Goal: Leave review/rating: Leave review/rating

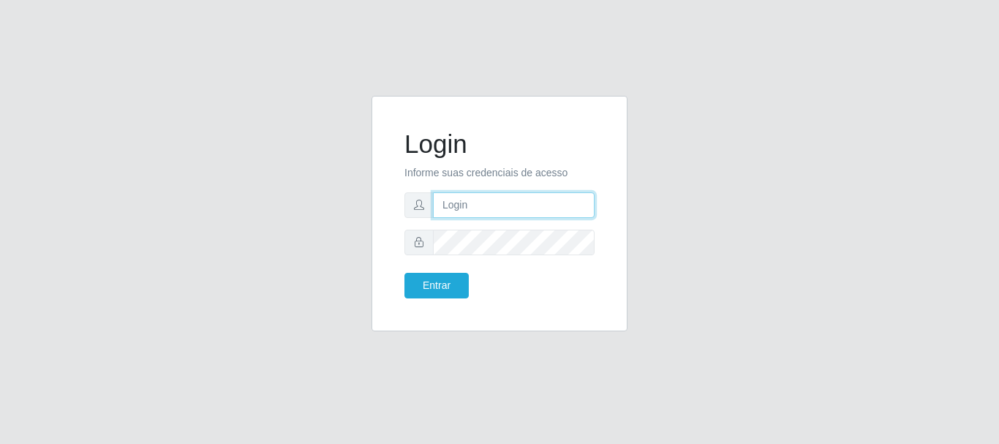
click at [496, 209] on input "text" at bounding box center [514, 205] width 162 height 26
type input "[EMAIL_ADDRESS][DOMAIN_NAME]"
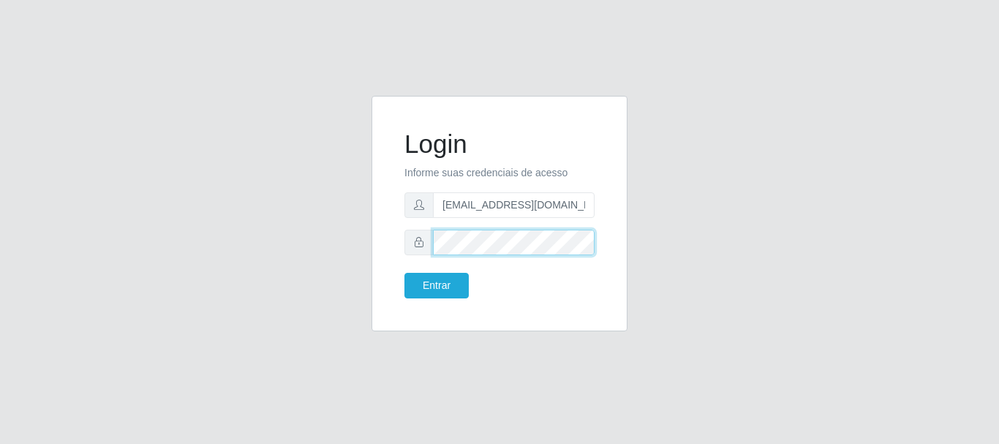
click at [405, 273] on button "Entrar" at bounding box center [437, 286] width 64 height 26
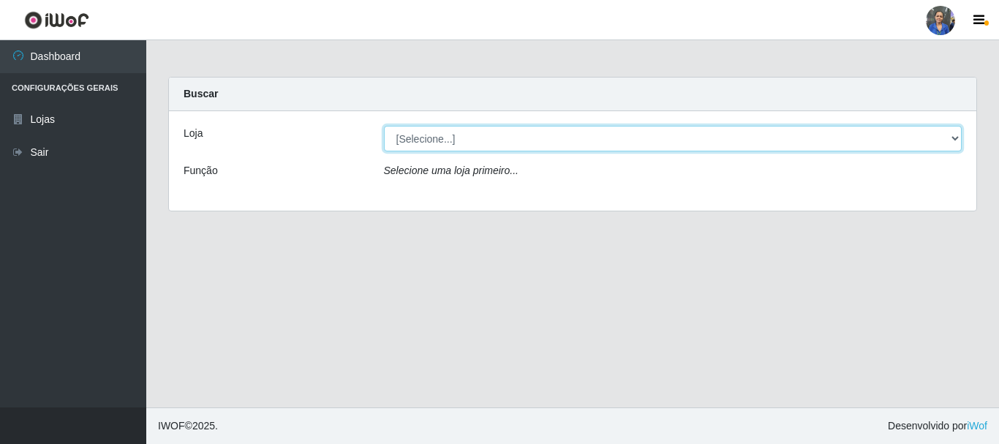
click at [842, 135] on select "[Selecione...] SuperFácil Atacado - Rodoviária" at bounding box center [673, 139] width 579 height 26
select select "400"
click at [384, 126] on select "[Selecione...] SuperFácil Atacado - Rodoviária" at bounding box center [673, 139] width 579 height 26
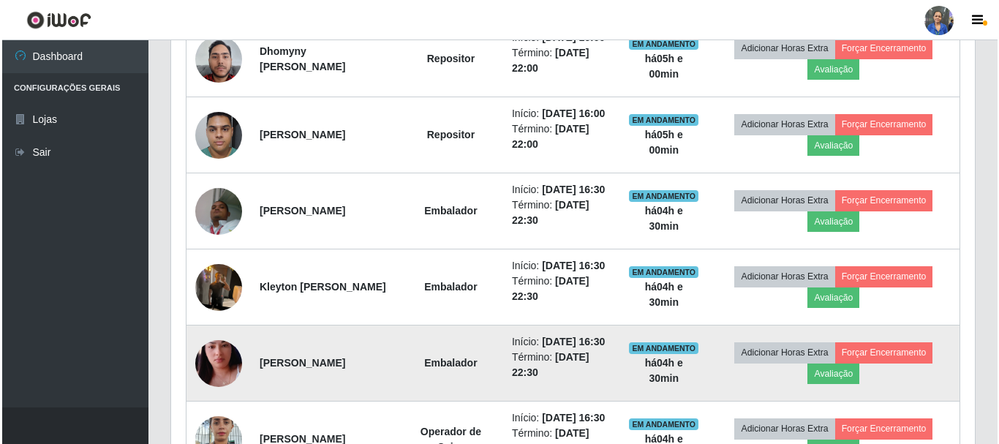
scroll to position [487, 0]
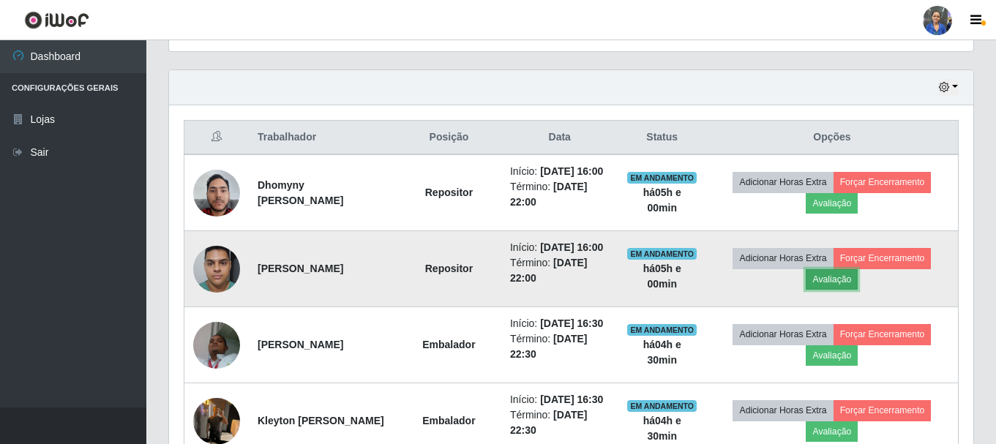
click at [830, 290] on button "Avaliação" at bounding box center [832, 279] width 52 height 20
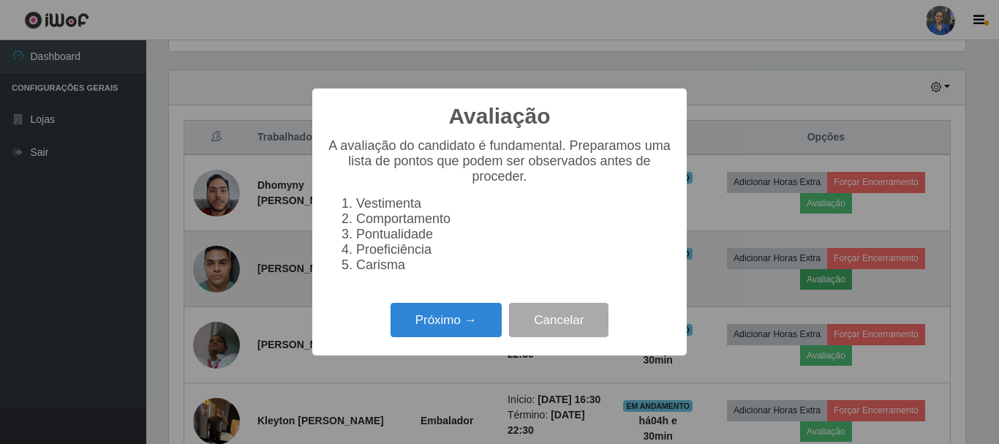
scroll to position [304, 797]
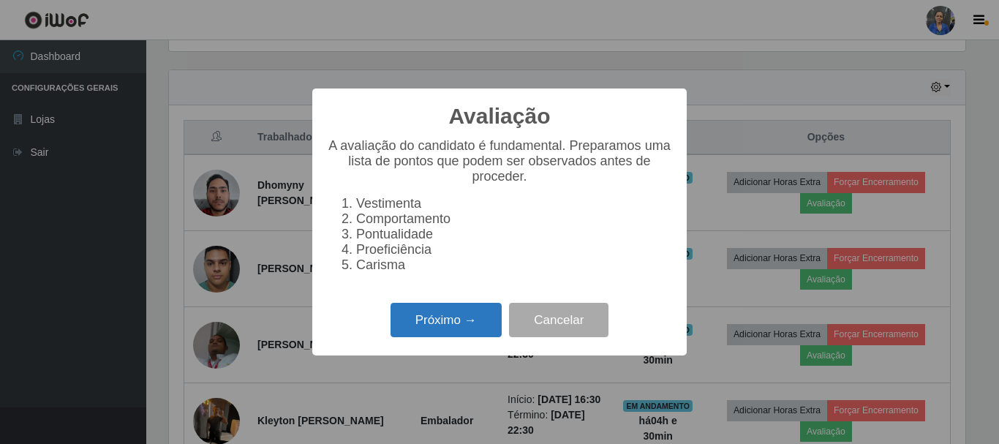
click at [446, 334] on button "Próximo →" at bounding box center [446, 320] width 111 height 34
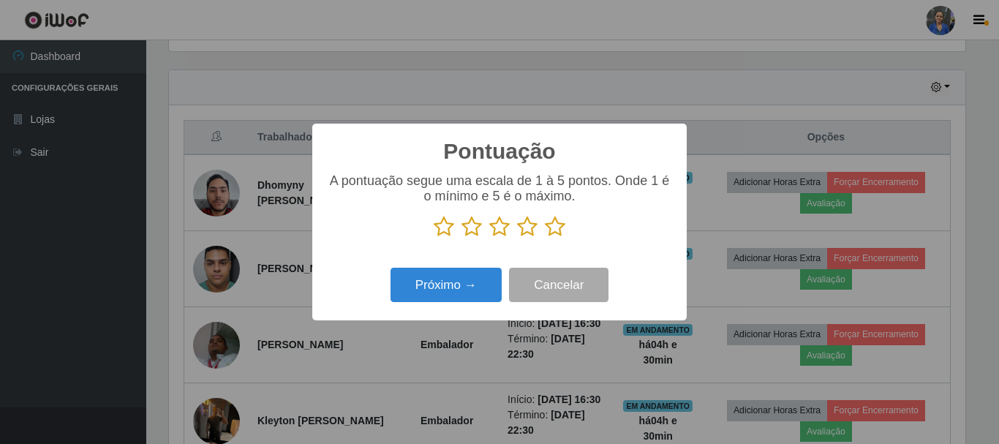
click at [525, 224] on icon at bounding box center [527, 227] width 20 height 22
click at [517, 238] on input "radio" at bounding box center [517, 238] width 0 height 0
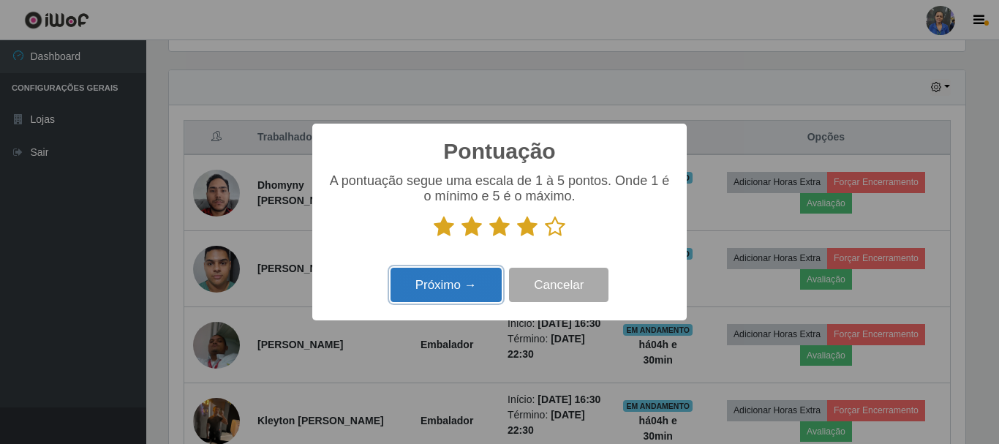
click at [445, 279] on button "Próximo →" at bounding box center [446, 285] width 111 height 34
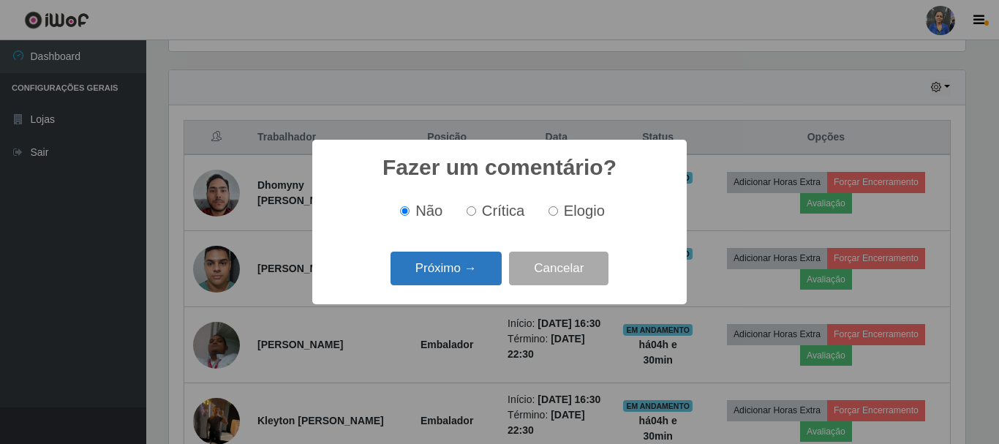
click at [445, 279] on button "Próximo →" at bounding box center [446, 269] width 111 height 34
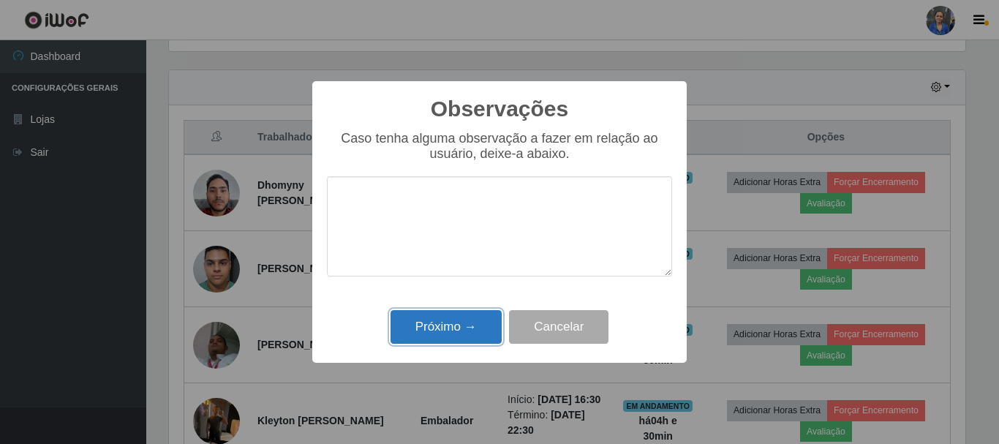
click at [457, 327] on button "Próximo →" at bounding box center [446, 327] width 111 height 34
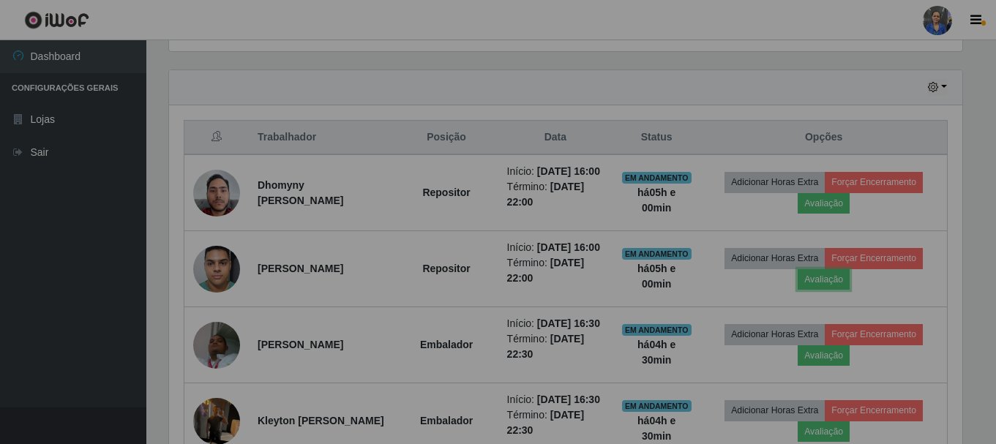
scroll to position [304, 804]
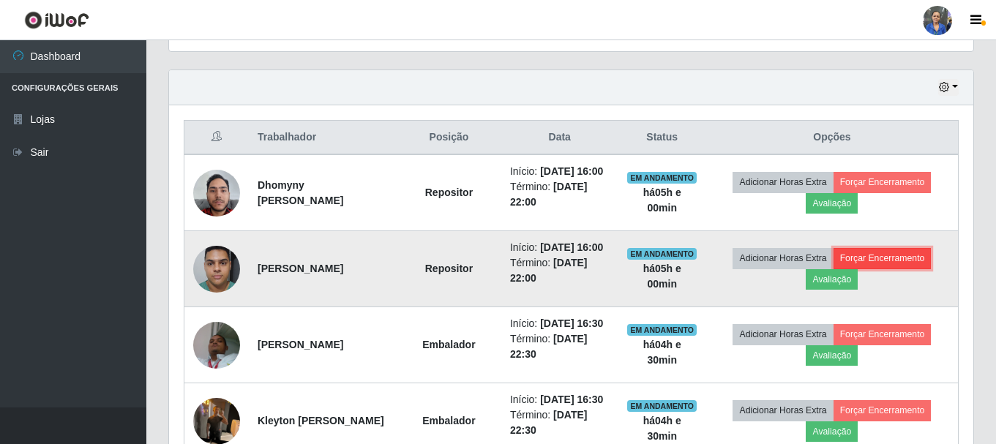
click at [875, 269] on button "Forçar Encerramento" at bounding box center [882, 258] width 98 height 20
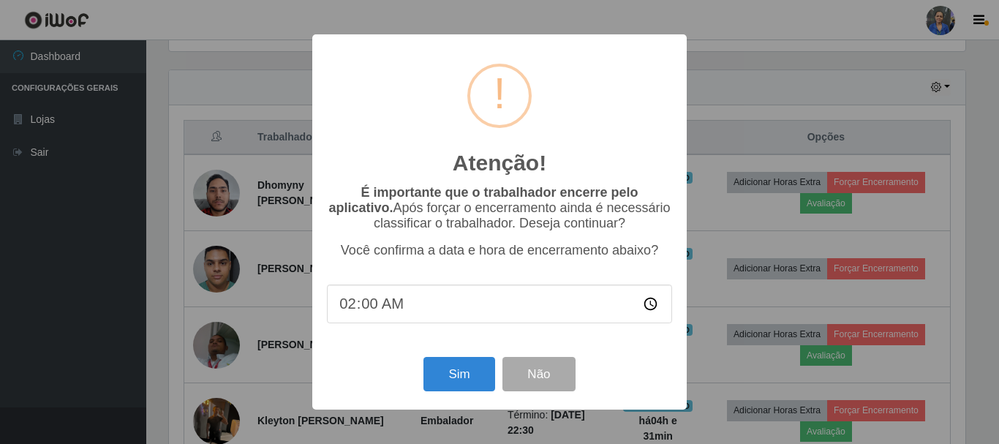
type input "21:00"
click at [454, 373] on button "Sim" at bounding box center [459, 374] width 71 height 34
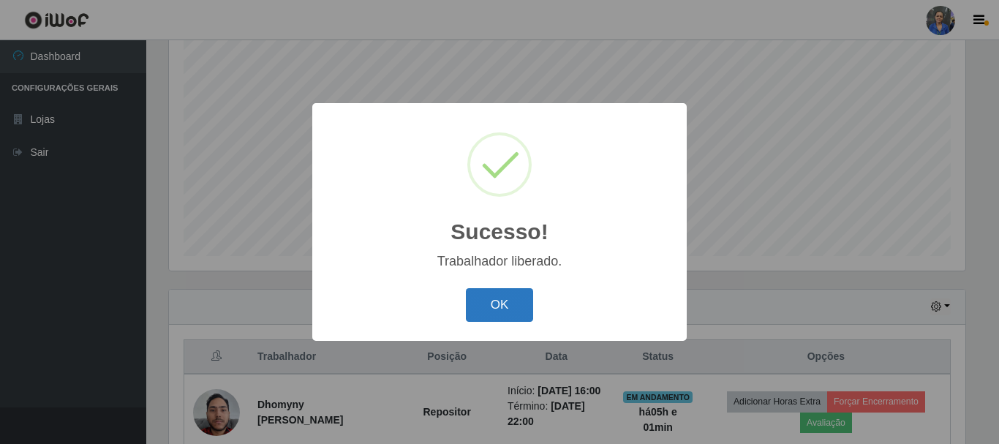
click at [498, 296] on button "OK" at bounding box center [500, 305] width 68 height 34
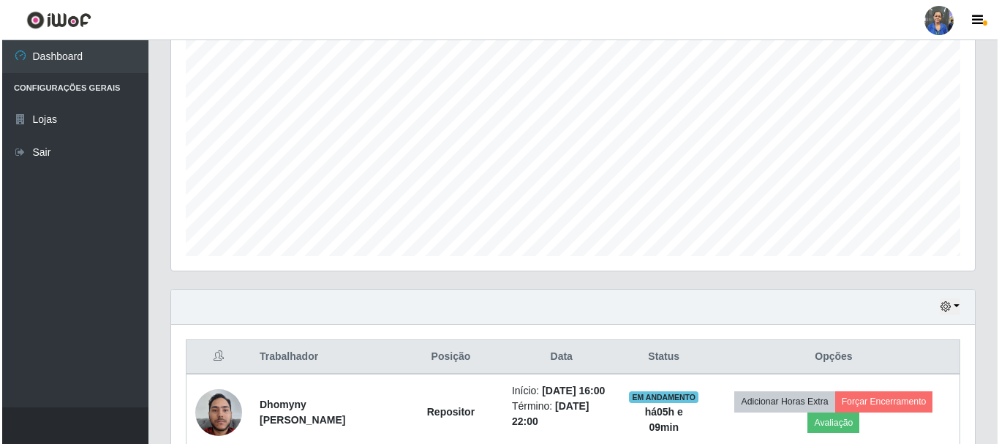
scroll to position [413, 0]
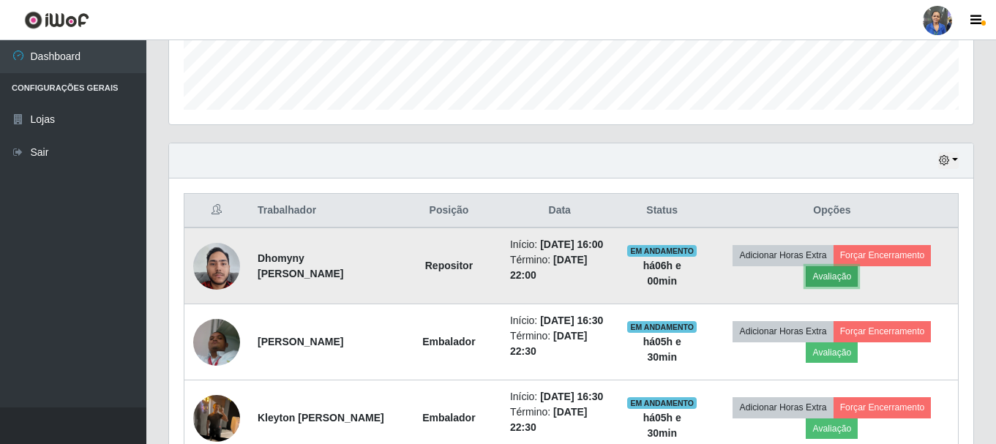
click at [831, 279] on button "Avaliação" at bounding box center [832, 276] width 52 height 20
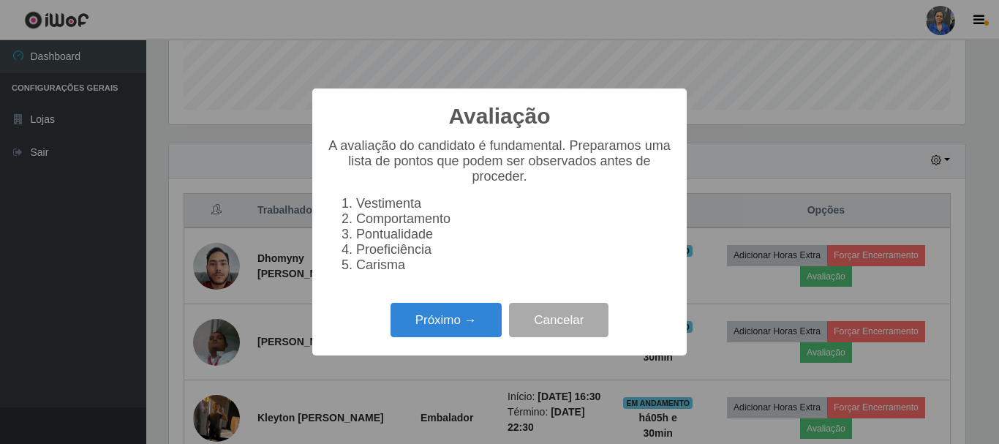
scroll to position [304, 797]
click at [426, 331] on button "Próximo →" at bounding box center [446, 320] width 111 height 34
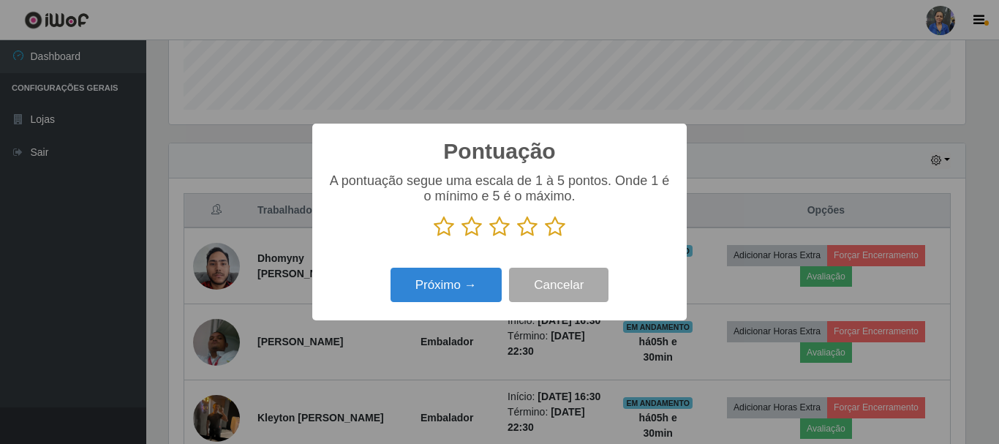
click at [466, 230] on icon at bounding box center [472, 227] width 20 height 22
click at [462, 238] on input "radio" at bounding box center [462, 238] width 0 height 0
click at [551, 234] on icon at bounding box center [555, 227] width 20 height 22
click at [545, 238] on input "radio" at bounding box center [545, 238] width 0 height 0
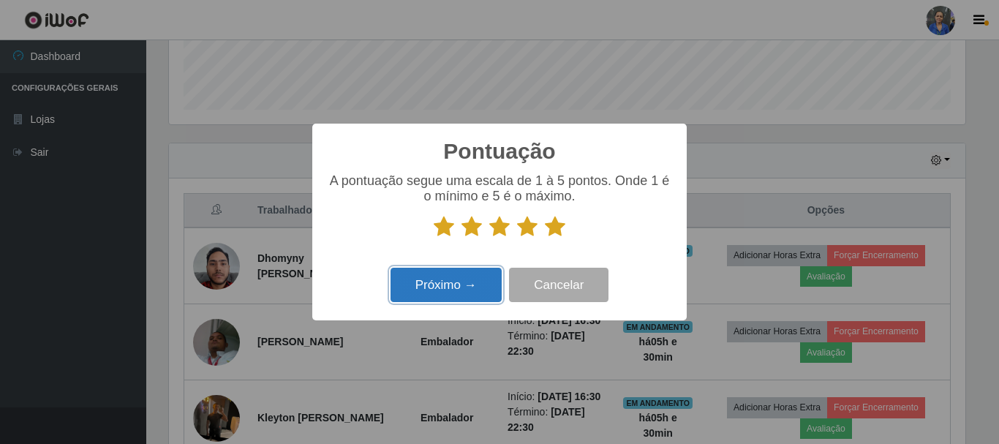
click at [457, 279] on button "Próximo →" at bounding box center [446, 285] width 111 height 34
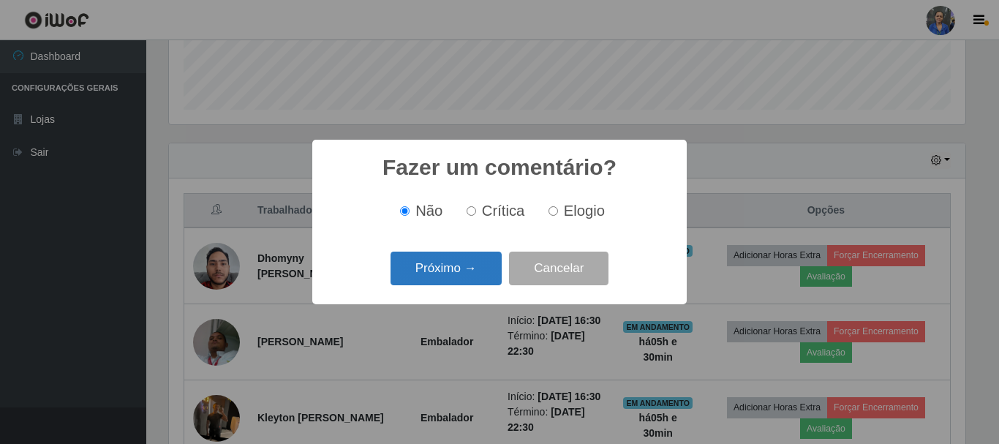
click at [443, 275] on button "Próximo →" at bounding box center [446, 269] width 111 height 34
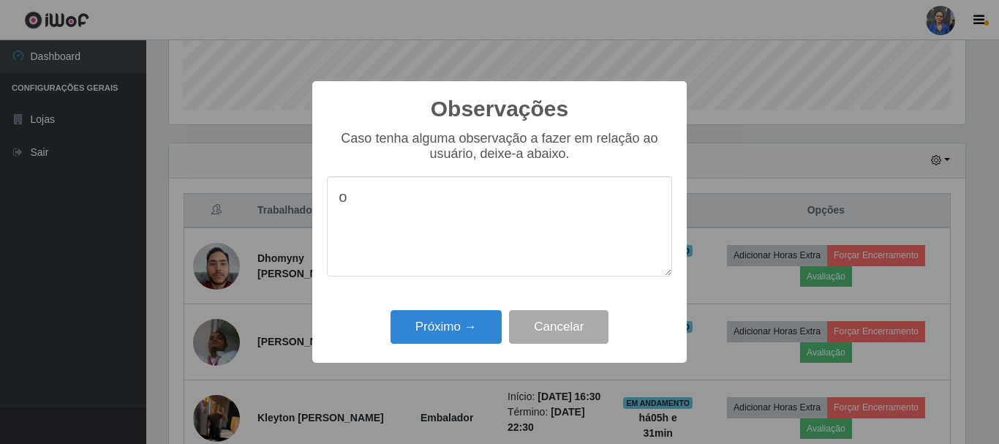
type textarea "o"
click at [470, 326] on button "Próximo →" at bounding box center [446, 327] width 111 height 34
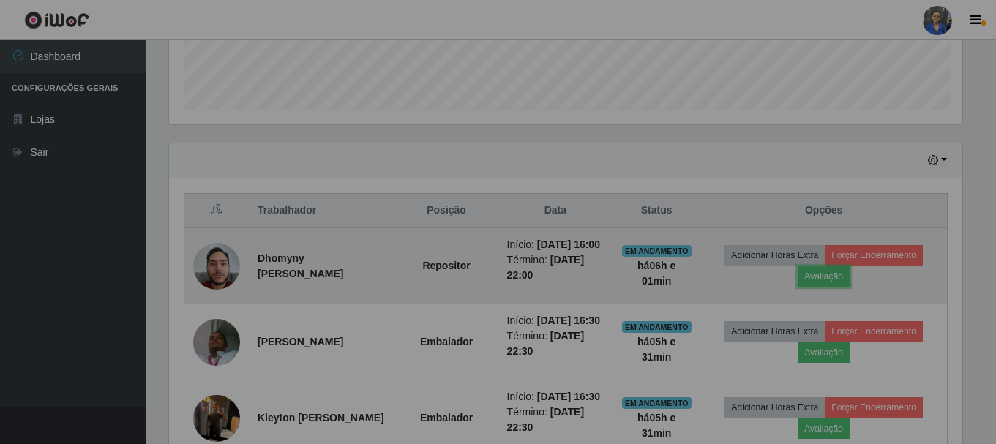
scroll to position [304, 804]
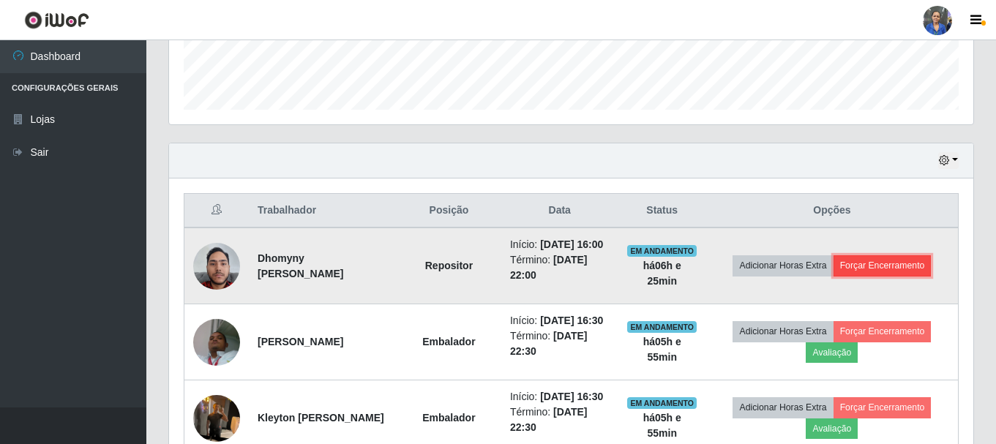
click at [905, 271] on button "Forçar Encerramento" at bounding box center [882, 265] width 98 height 20
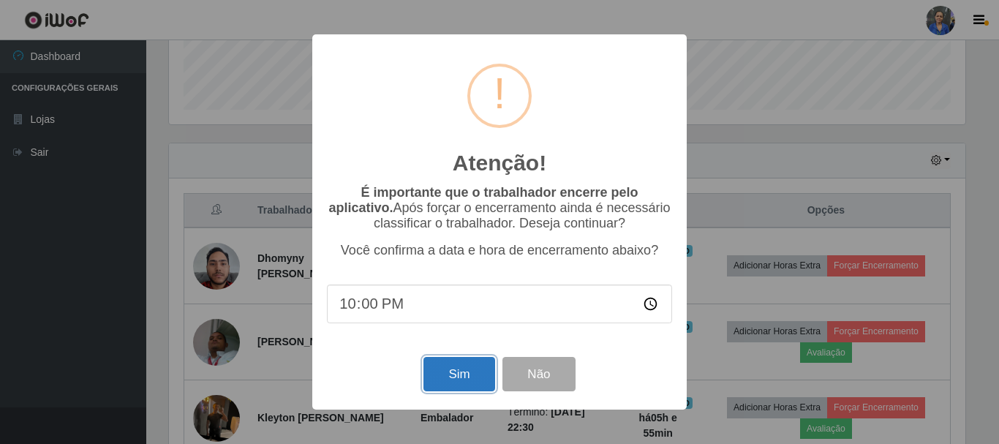
drag, startPoint x: 446, startPoint y: 370, endPoint x: 450, endPoint y: 362, distance: 9.2
click at [449, 364] on button "Sim" at bounding box center [459, 374] width 71 height 34
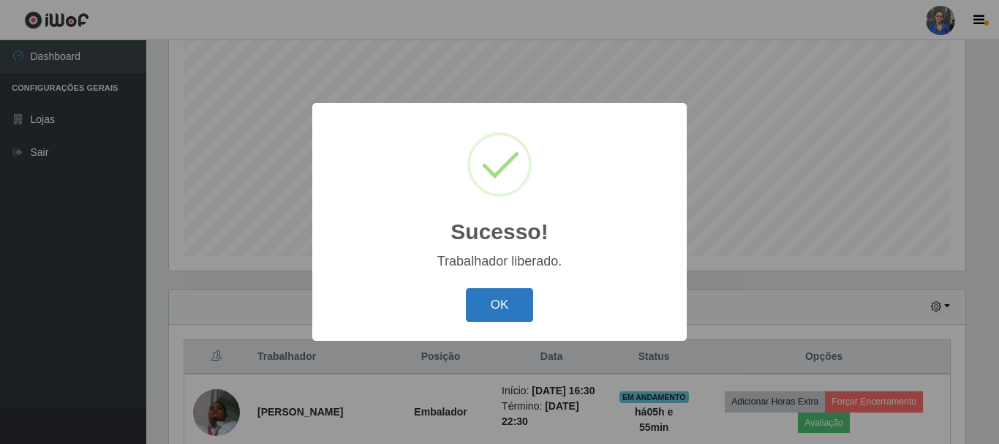
click at [486, 318] on button "OK" at bounding box center [500, 305] width 68 height 34
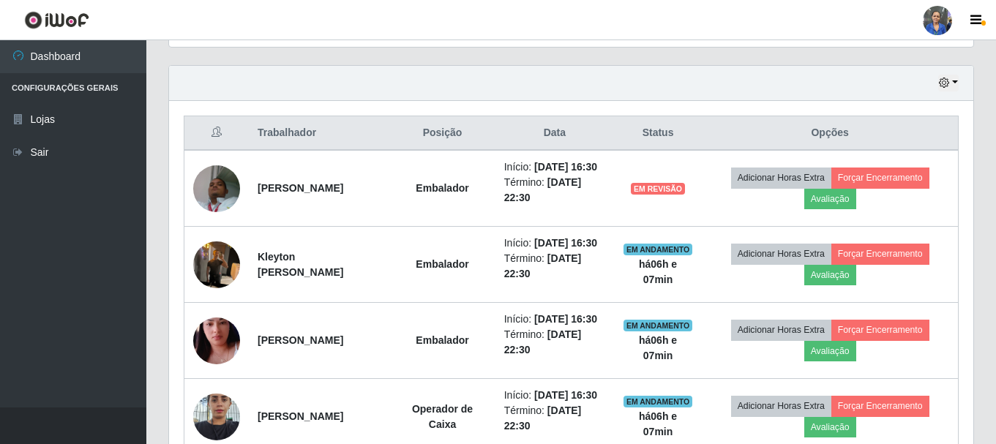
scroll to position [560, 0]
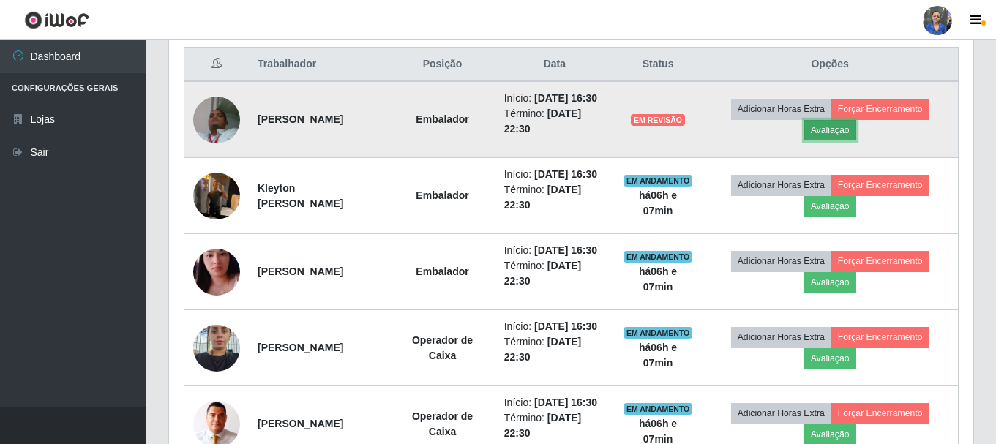
click at [844, 132] on button "Avaliação" at bounding box center [830, 130] width 52 height 20
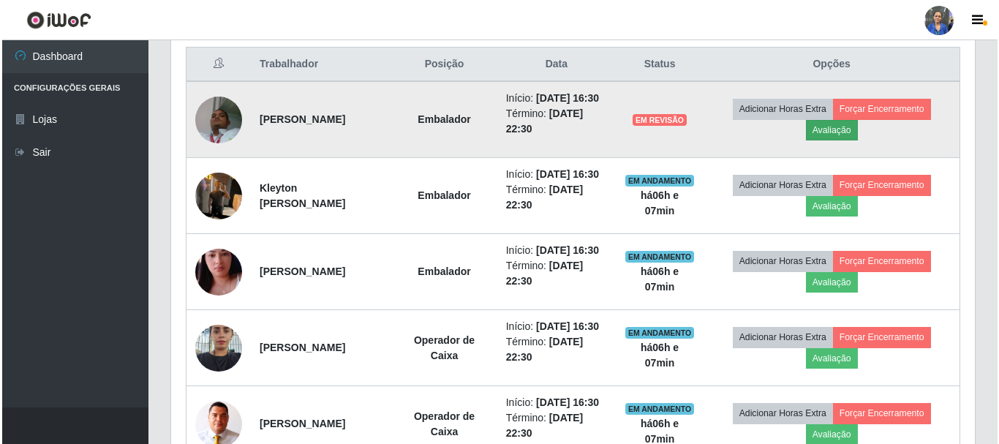
scroll to position [304, 797]
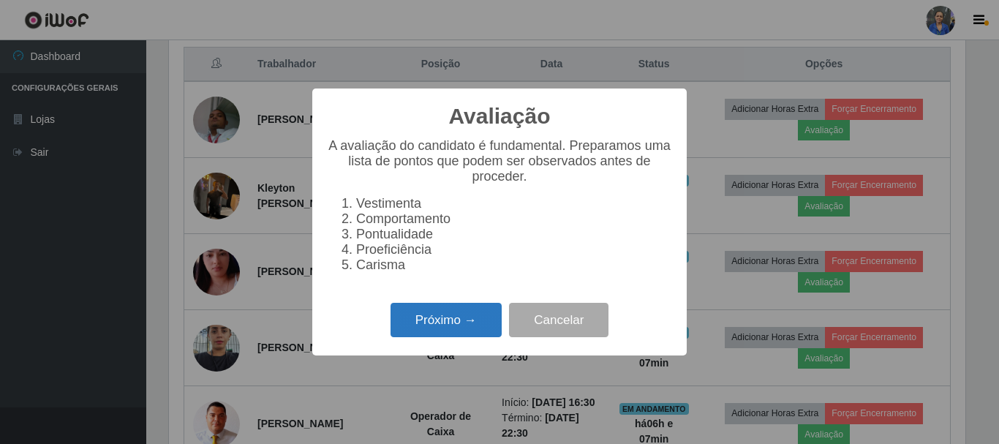
click at [425, 323] on button "Próximo →" at bounding box center [446, 320] width 111 height 34
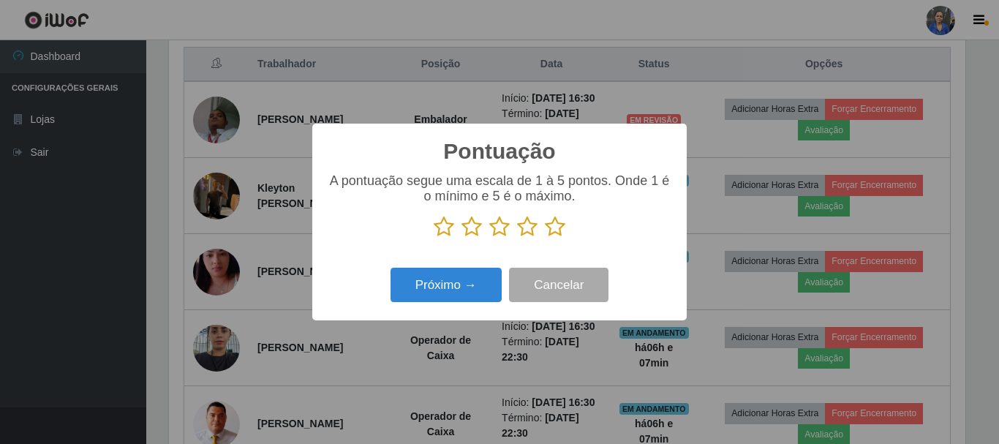
click at [552, 230] on icon at bounding box center [555, 227] width 20 height 22
click at [545, 238] on input "radio" at bounding box center [545, 238] width 0 height 0
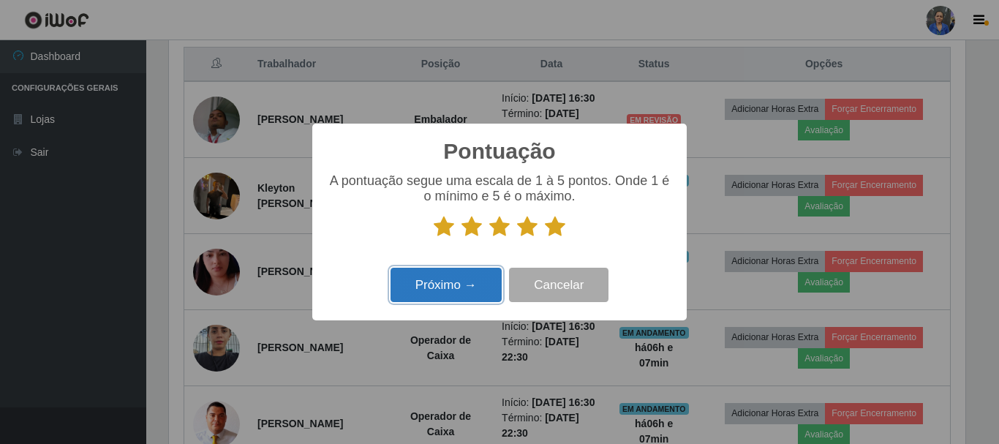
click at [471, 288] on button "Próximo →" at bounding box center [446, 285] width 111 height 34
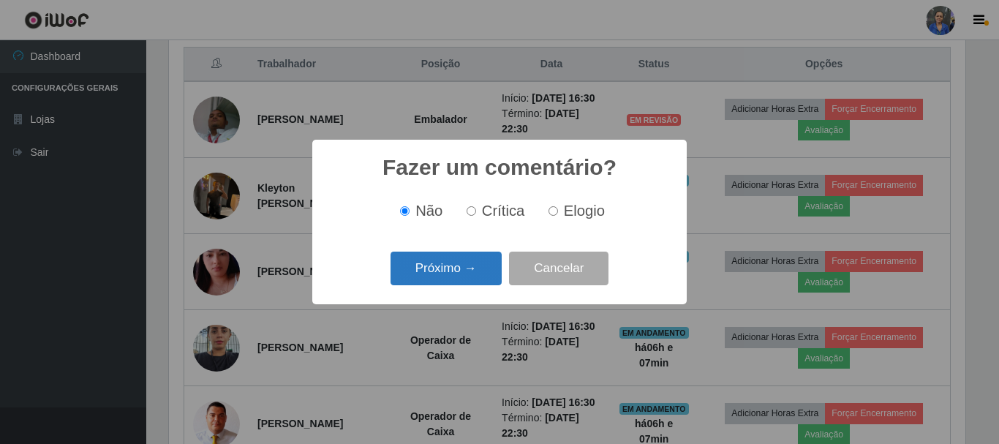
click at [474, 271] on button "Próximo →" at bounding box center [446, 269] width 111 height 34
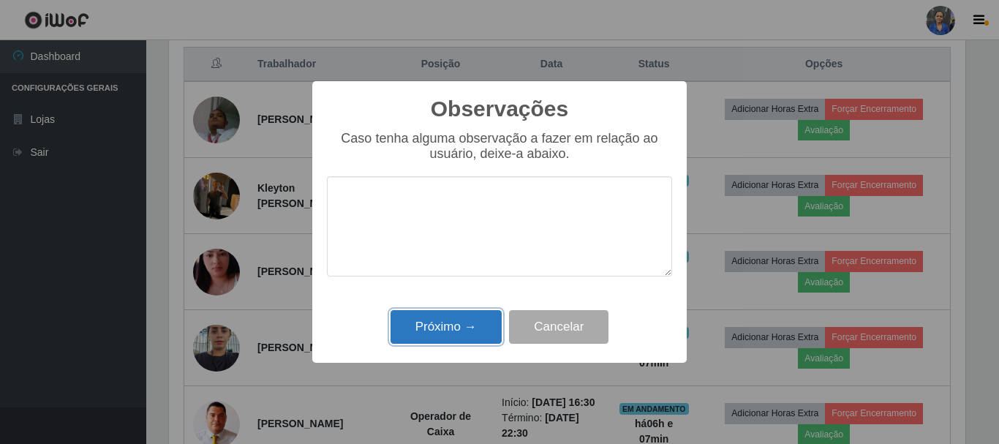
click at [461, 323] on button "Próximo →" at bounding box center [446, 327] width 111 height 34
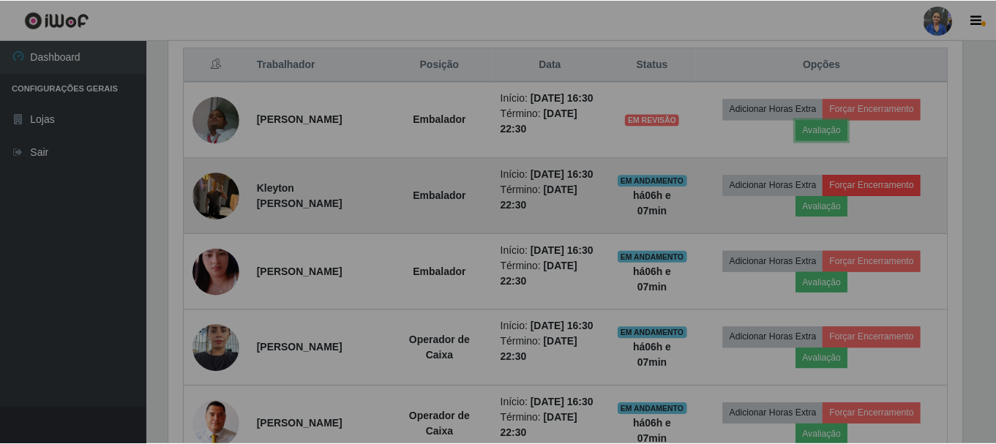
scroll to position [304, 804]
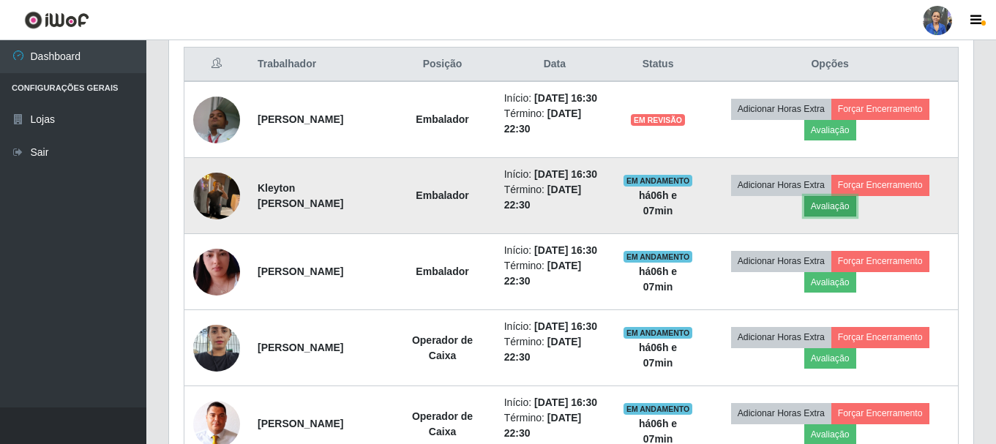
click at [833, 217] on button "Avaliação" at bounding box center [830, 206] width 52 height 20
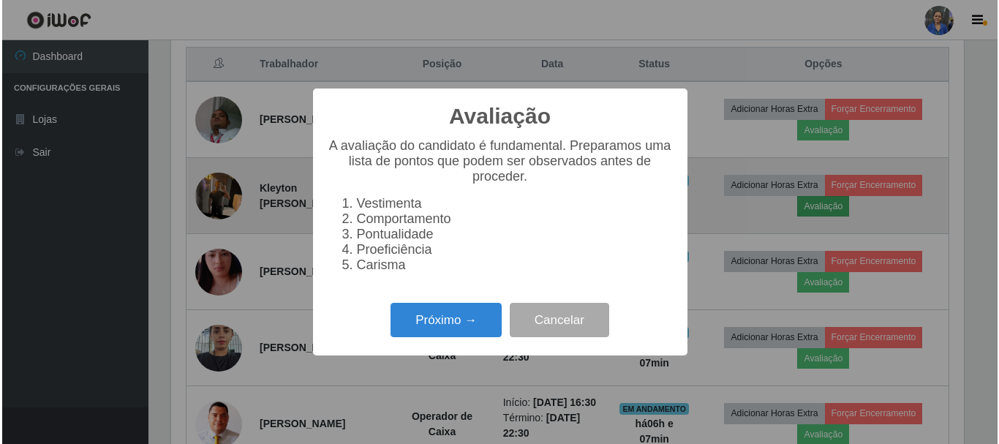
scroll to position [304, 797]
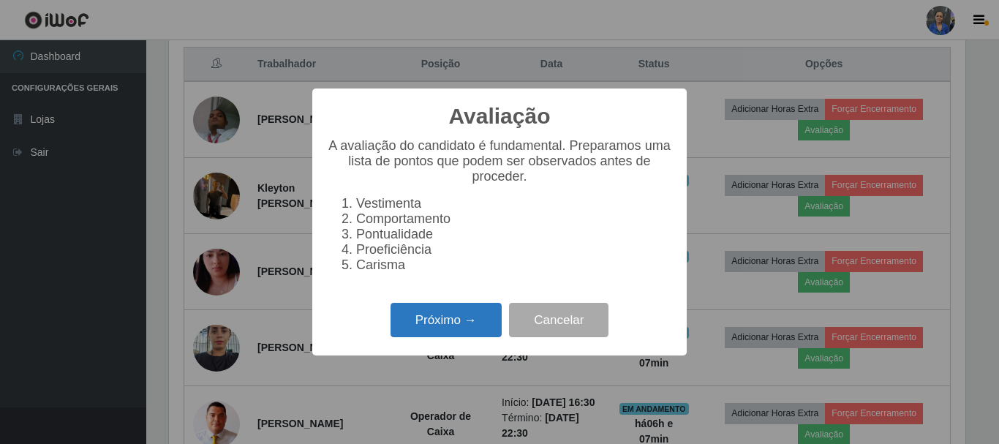
click at [451, 330] on button "Próximo →" at bounding box center [446, 320] width 111 height 34
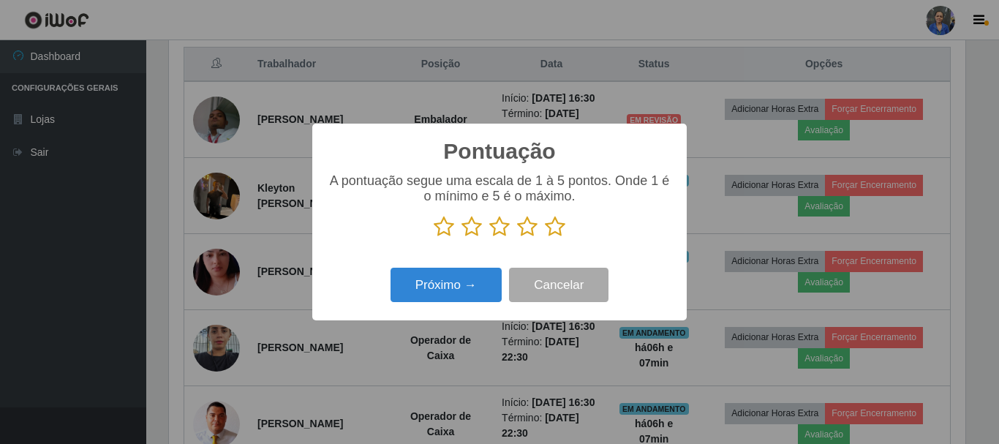
scroll to position [731321, 730828]
drag, startPoint x: 562, startPoint y: 229, endPoint x: 544, endPoint y: 233, distance: 18.7
click at [562, 228] on icon at bounding box center [555, 227] width 20 height 22
click at [545, 238] on input "radio" at bounding box center [545, 238] width 0 height 0
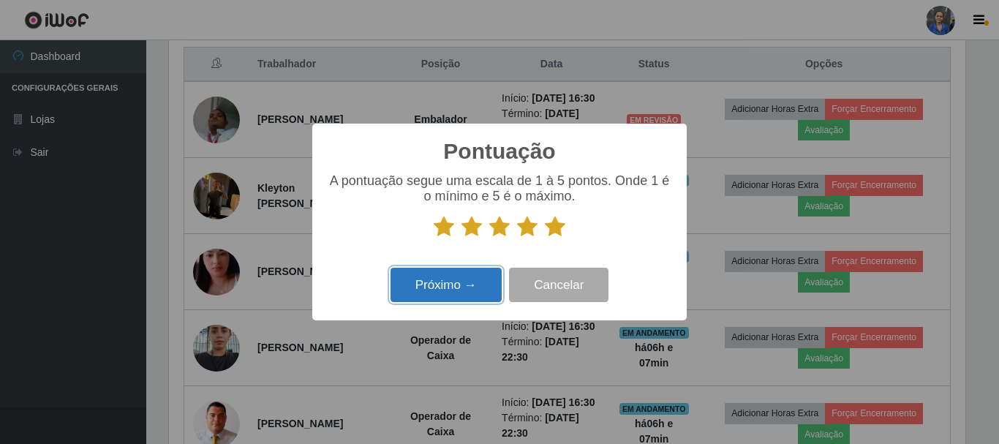
click at [471, 290] on button "Próximo →" at bounding box center [446, 285] width 111 height 34
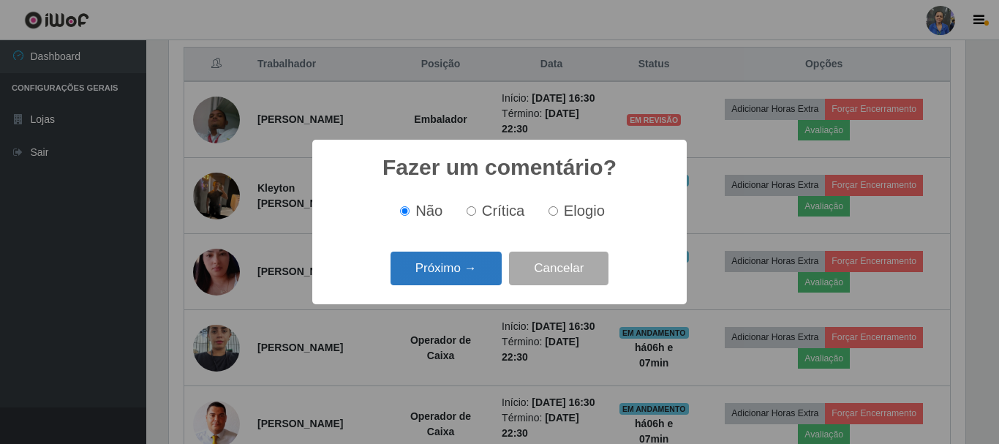
click at [453, 273] on button "Próximo →" at bounding box center [446, 269] width 111 height 34
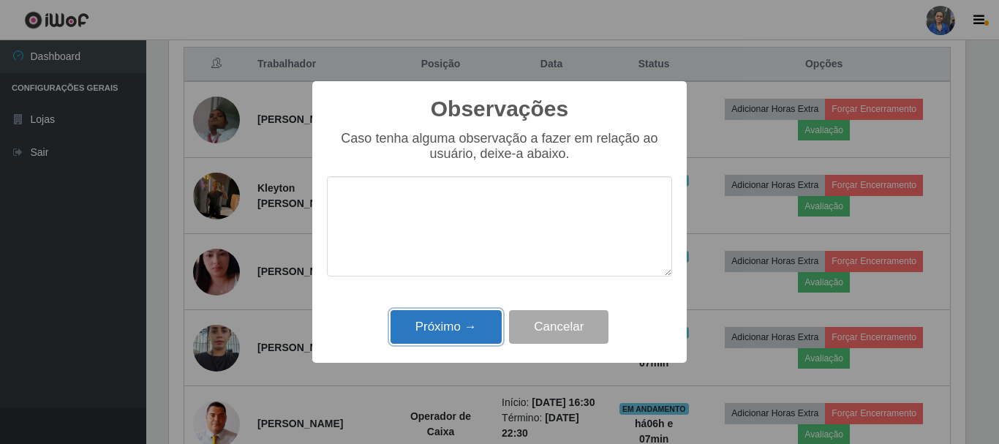
click at [463, 319] on button "Próximo →" at bounding box center [446, 327] width 111 height 34
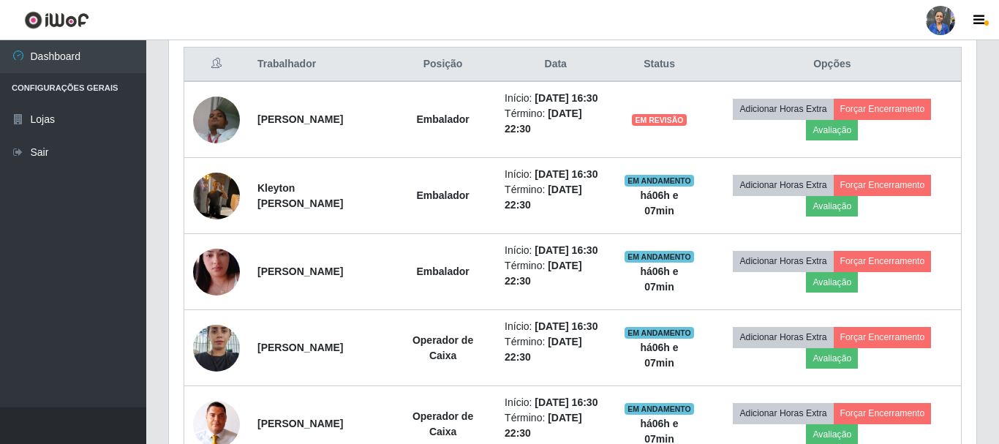
scroll to position [304, 804]
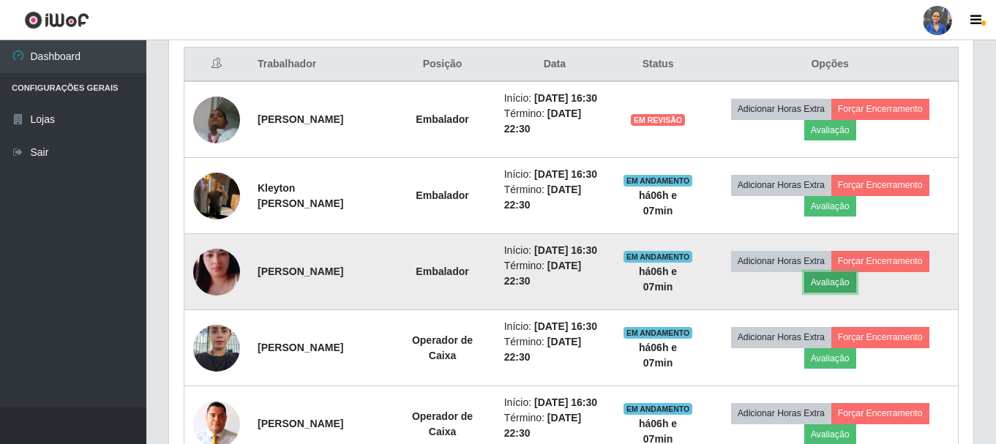
click at [836, 293] on button "Avaliação" at bounding box center [830, 282] width 52 height 20
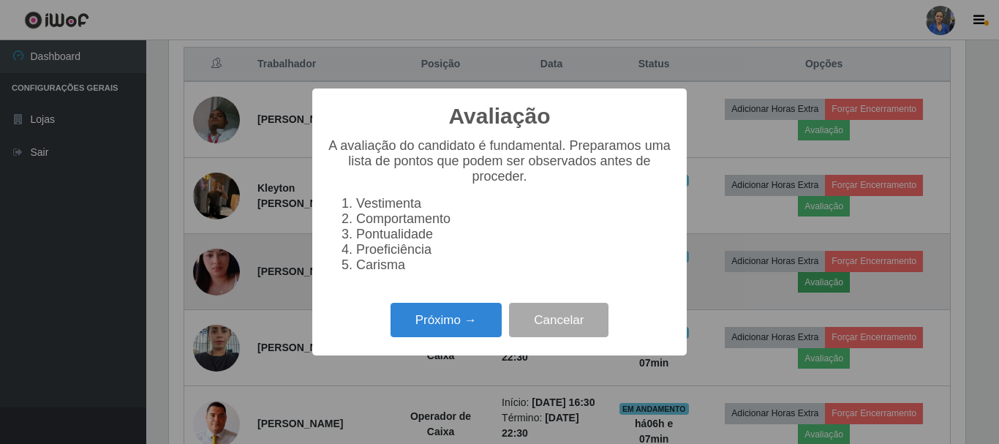
scroll to position [304, 797]
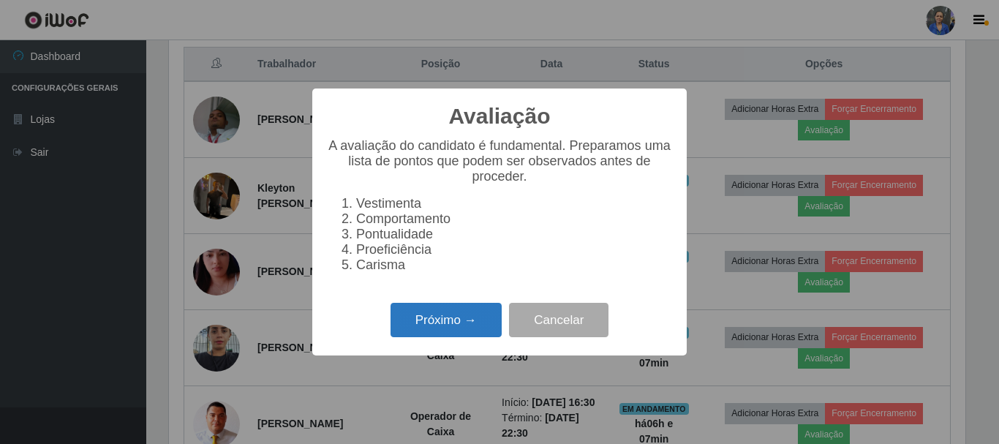
click at [467, 323] on button "Próximo →" at bounding box center [446, 320] width 111 height 34
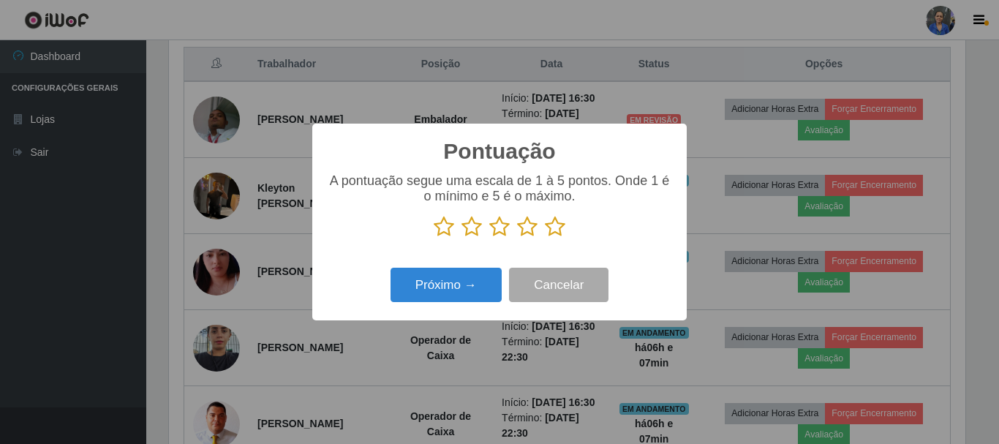
click at [556, 230] on icon at bounding box center [555, 227] width 20 height 22
click at [545, 238] on input "radio" at bounding box center [545, 238] width 0 height 0
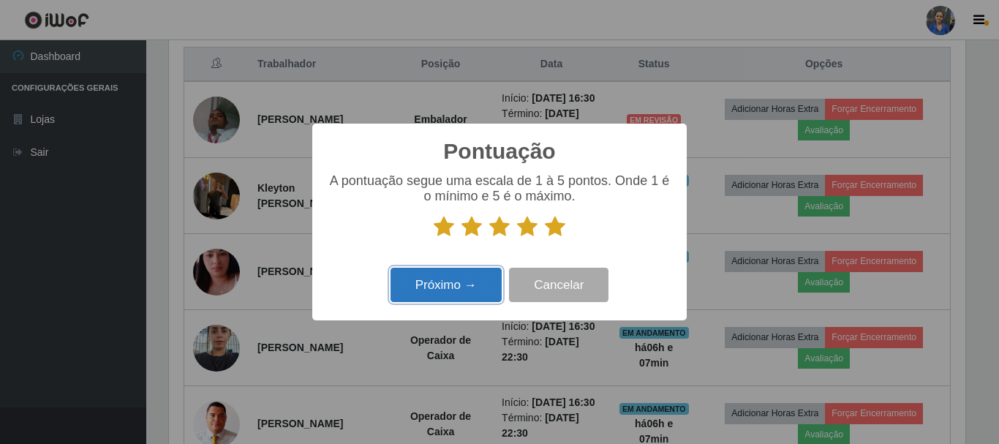
click at [470, 279] on button "Próximo →" at bounding box center [446, 285] width 111 height 34
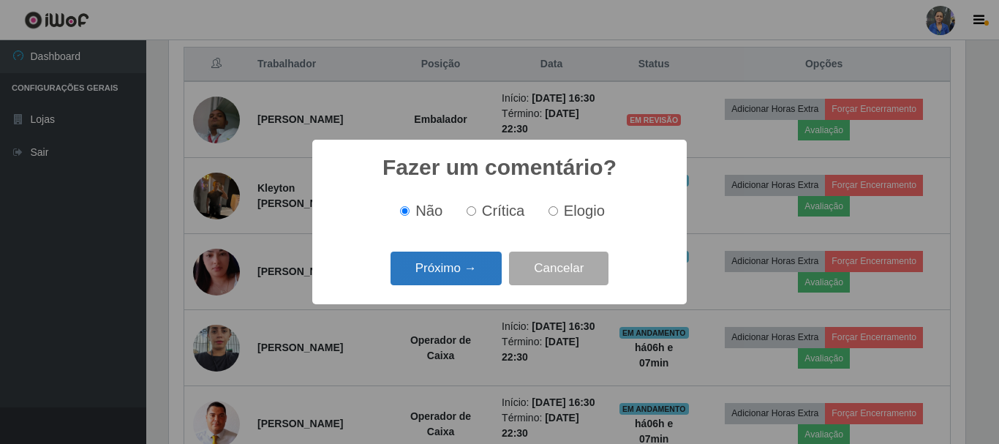
click at [467, 276] on button "Próximo →" at bounding box center [446, 269] width 111 height 34
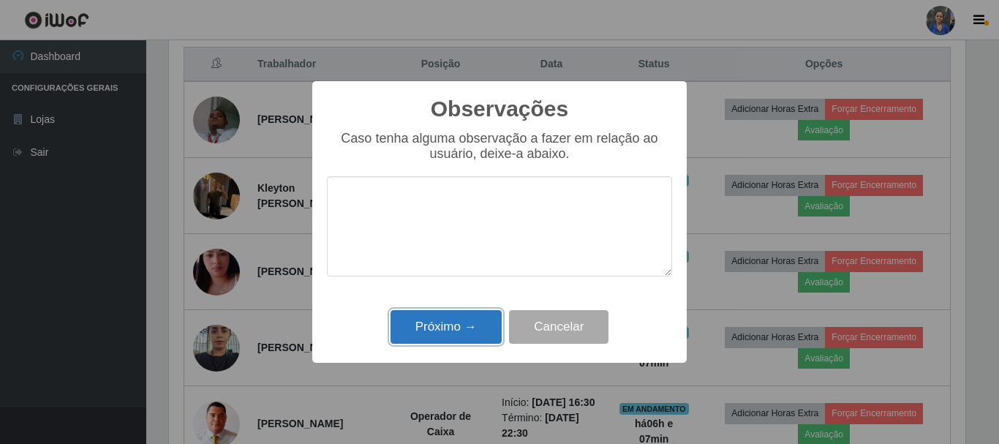
click at [453, 315] on button "Próximo →" at bounding box center [446, 327] width 111 height 34
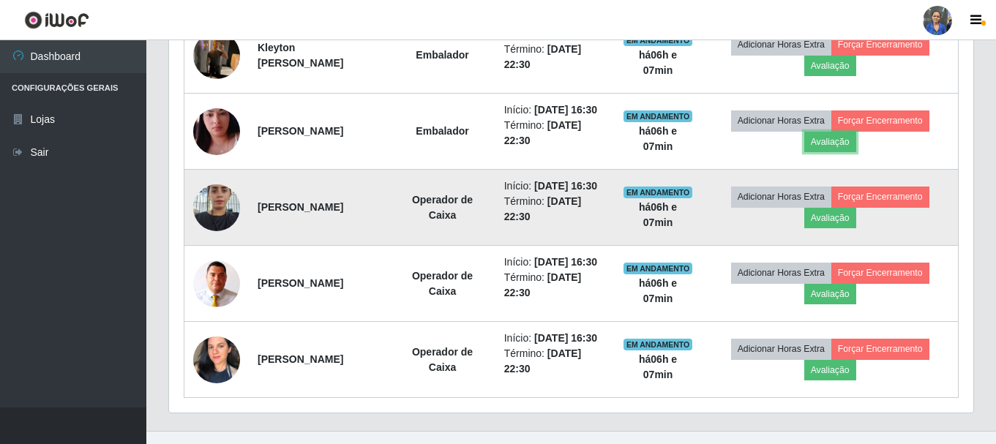
scroll to position [706, 0]
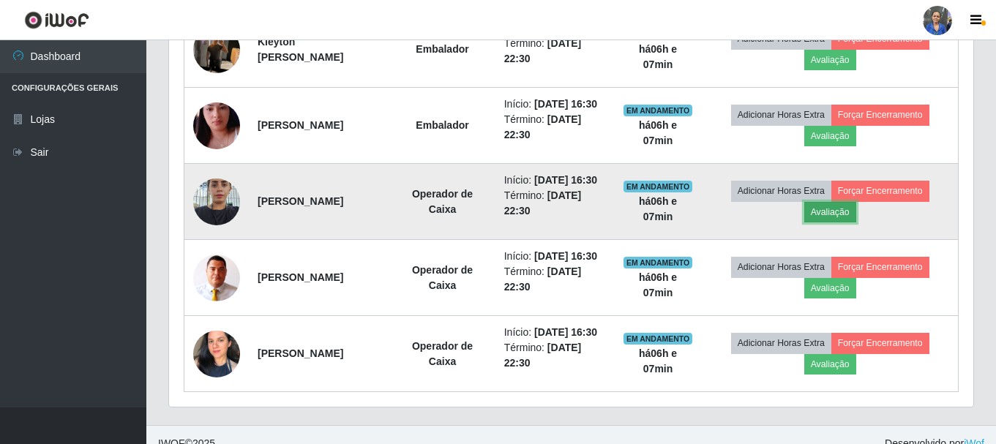
click at [841, 222] on button "Avaliação" at bounding box center [830, 212] width 52 height 20
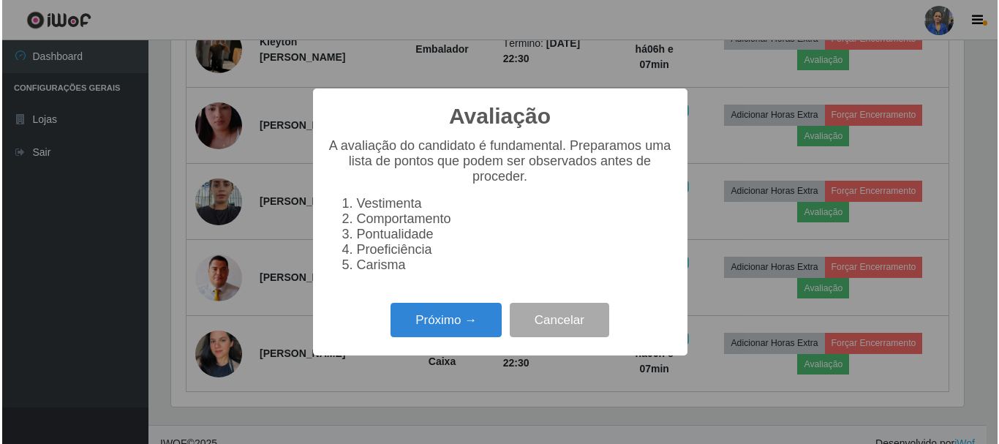
scroll to position [304, 797]
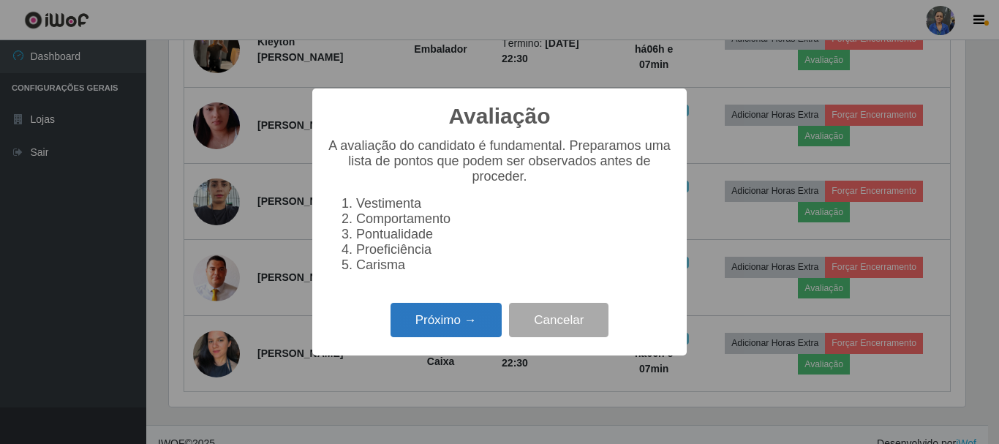
click at [448, 324] on button "Próximo →" at bounding box center [446, 320] width 111 height 34
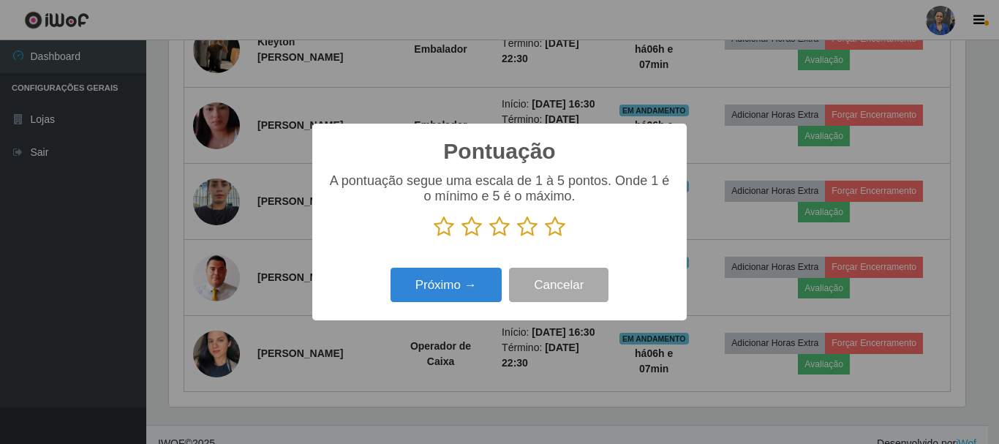
drag, startPoint x: 552, startPoint y: 231, endPoint x: 536, endPoint y: 237, distance: 17.1
click at [552, 230] on icon at bounding box center [555, 227] width 20 height 22
click at [545, 238] on input "radio" at bounding box center [545, 238] width 0 height 0
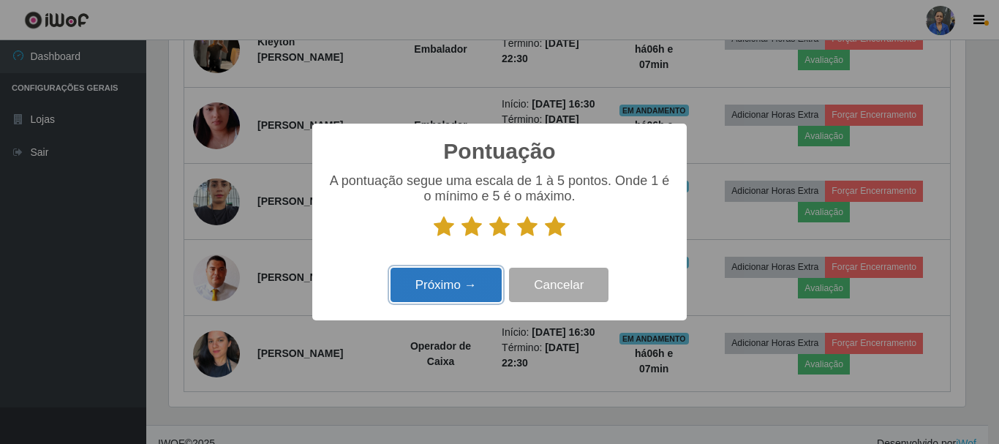
click at [443, 281] on button "Próximo →" at bounding box center [446, 285] width 111 height 34
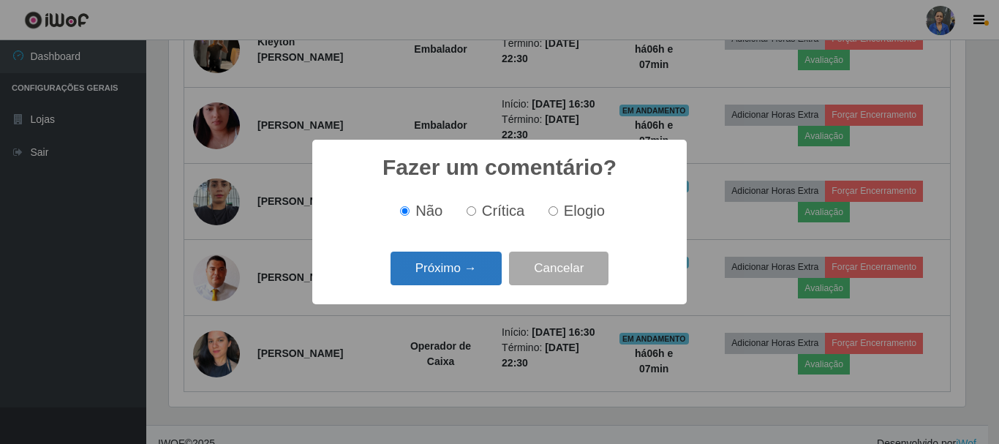
click at [442, 272] on button "Próximo →" at bounding box center [446, 269] width 111 height 34
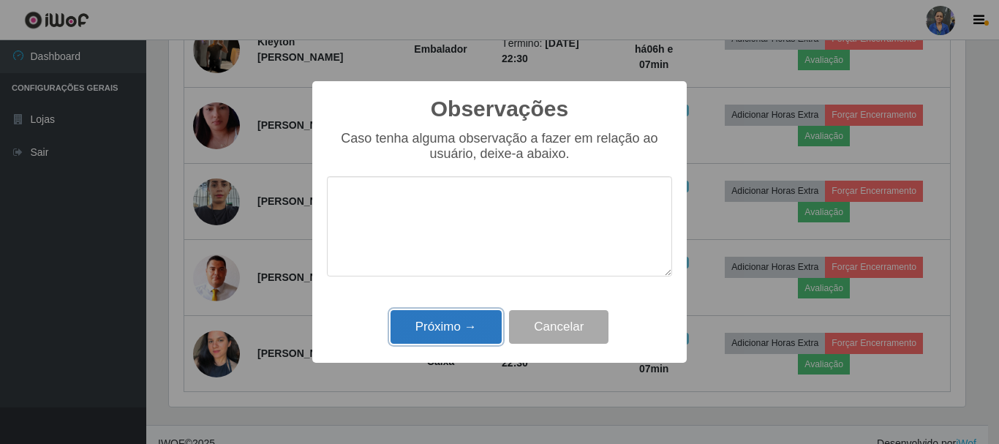
click at [447, 315] on button "Próximo →" at bounding box center [446, 327] width 111 height 34
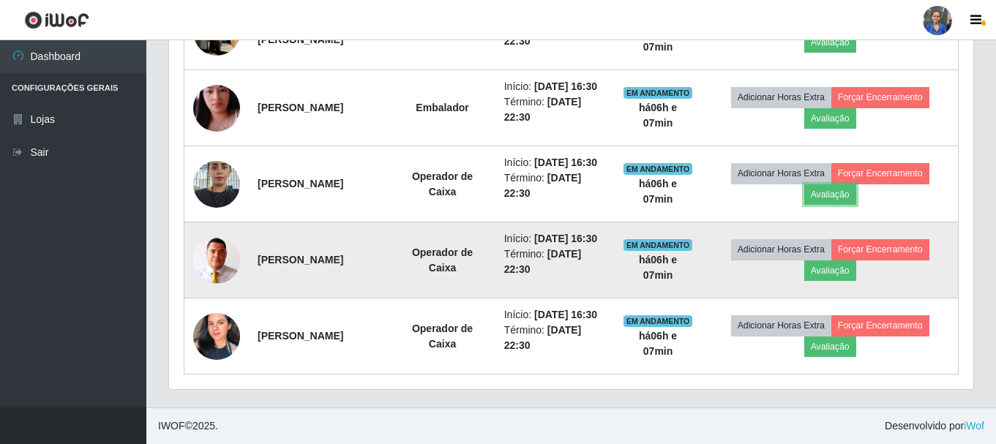
scroll to position [779, 0]
click at [838, 281] on button "Avaliação" at bounding box center [830, 270] width 52 height 20
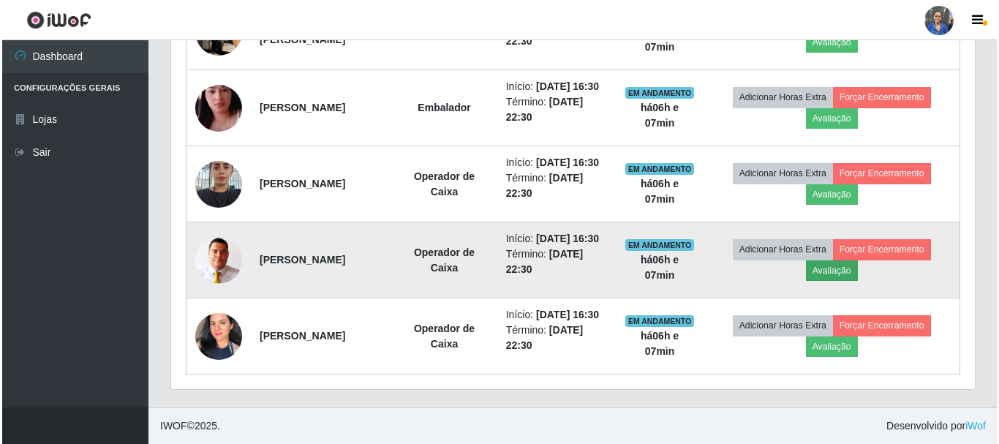
scroll to position [304, 797]
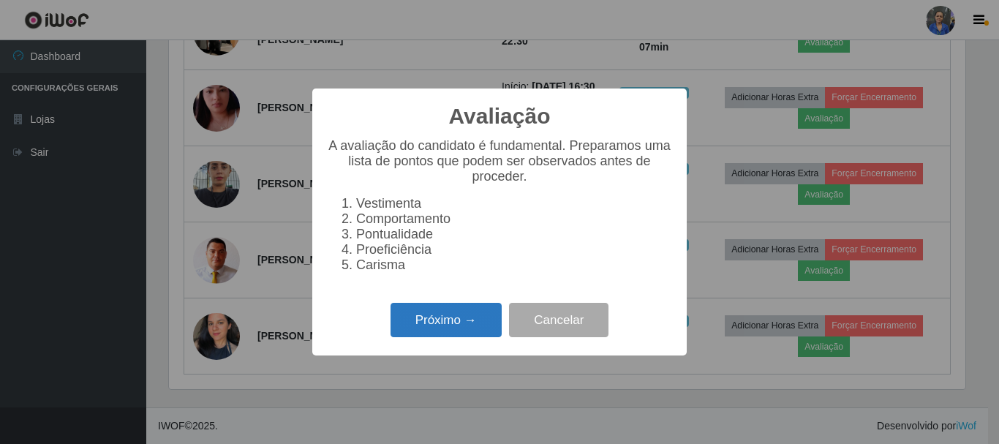
click at [458, 327] on button "Próximo →" at bounding box center [446, 320] width 111 height 34
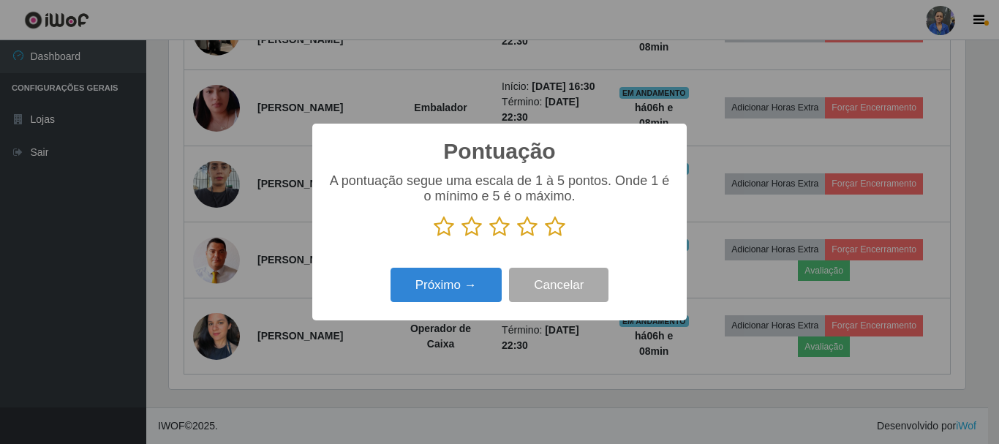
click at [560, 229] on icon at bounding box center [555, 227] width 20 height 22
click at [545, 238] on input "radio" at bounding box center [545, 238] width 0 height 0
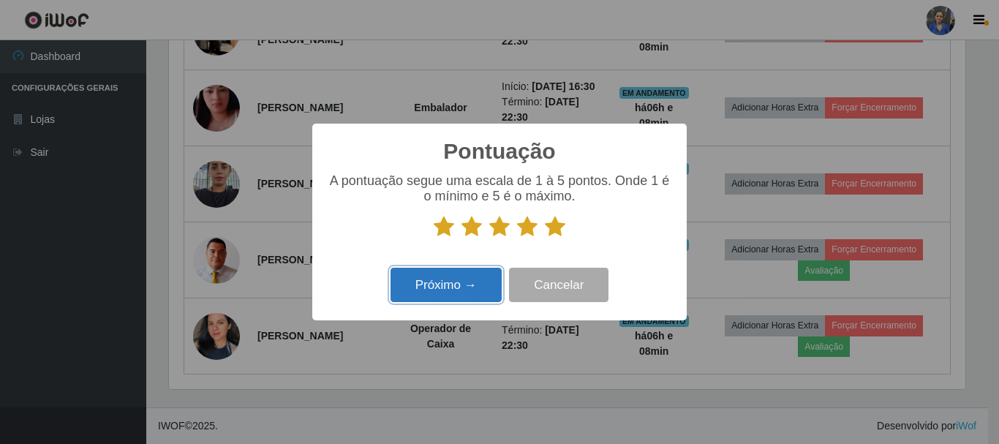
click at [469, 282] on button "Próximo →" at bounding box center [446, 285] width 111 height 34
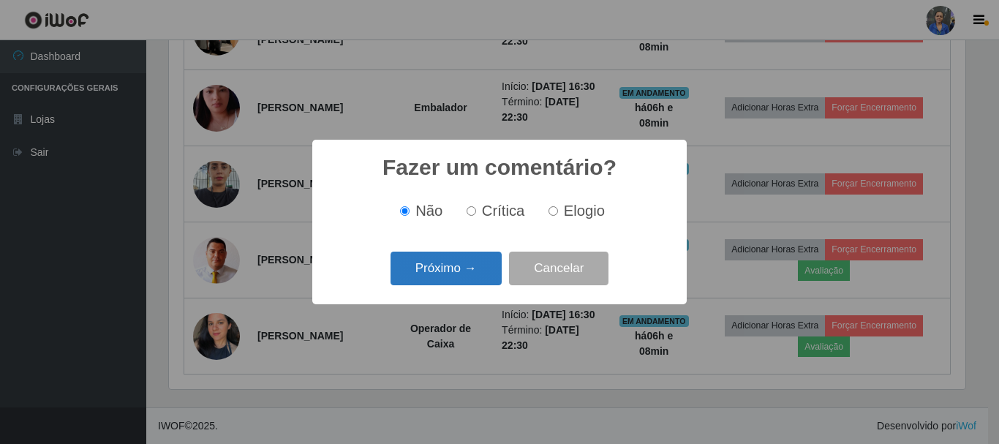
click at [461, 271] on button "Próximo →" at bounding box center [446, 269] width 111 height 34
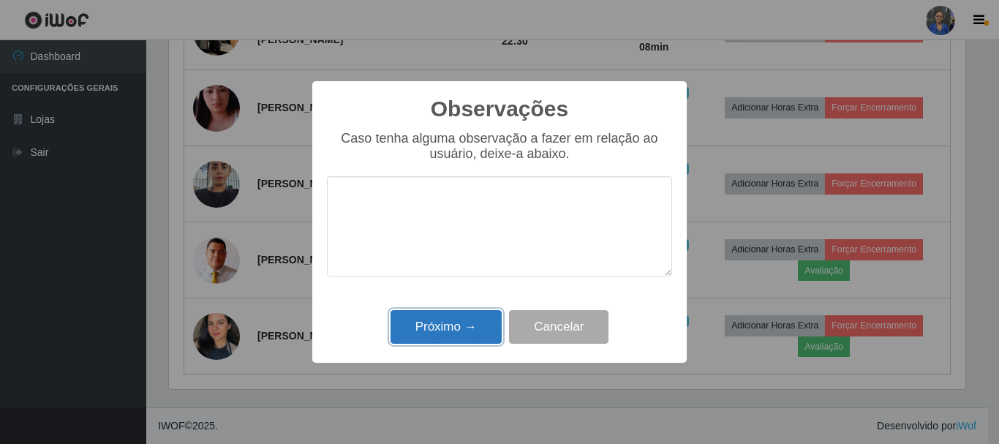
click at [452, 334] on button "Próximo →" at bounding box center [446, 327] width 111 height 34
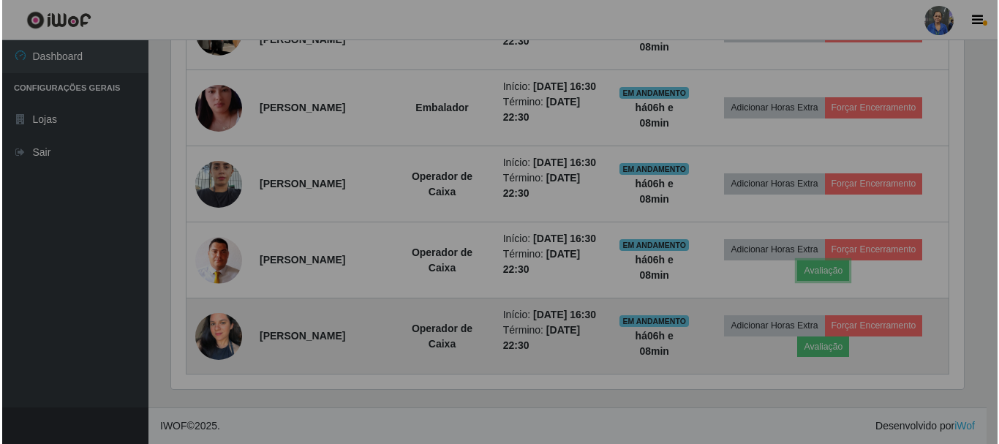
scroll to position [304, 804]
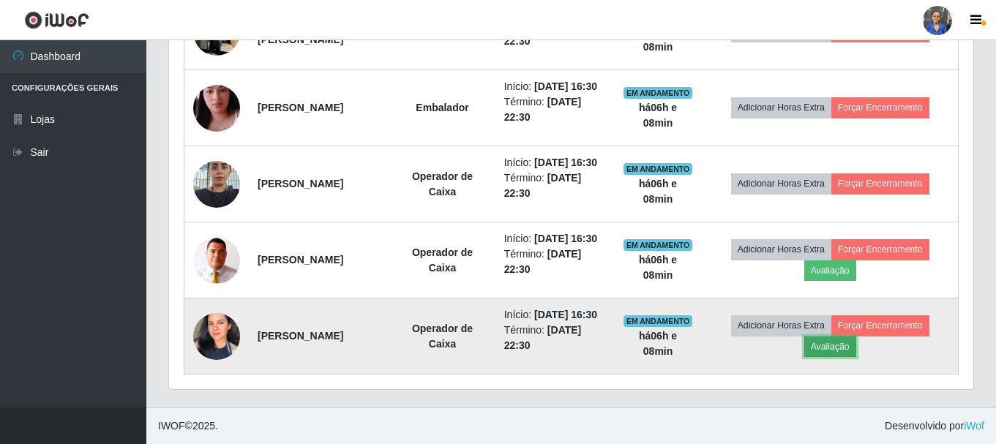
click at [827, 357] on button "Avaliação" at bounding box center [830, 347] width 52 height 20
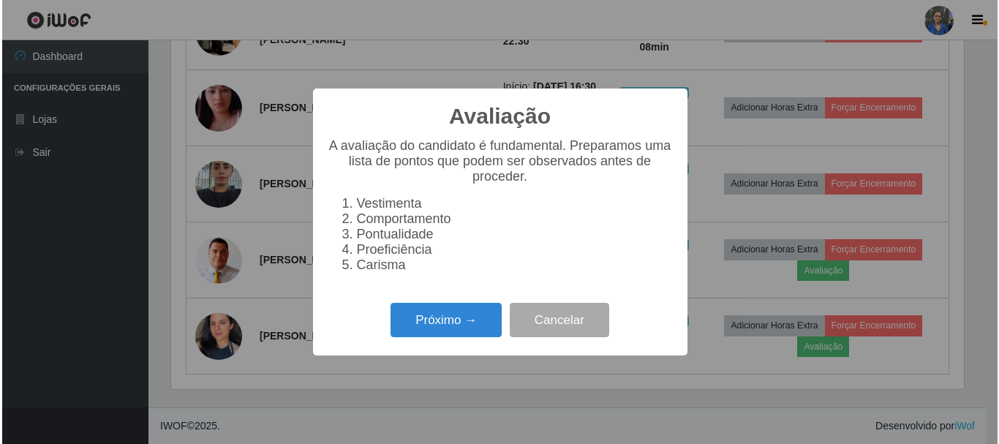
scroll to position [0, 0]
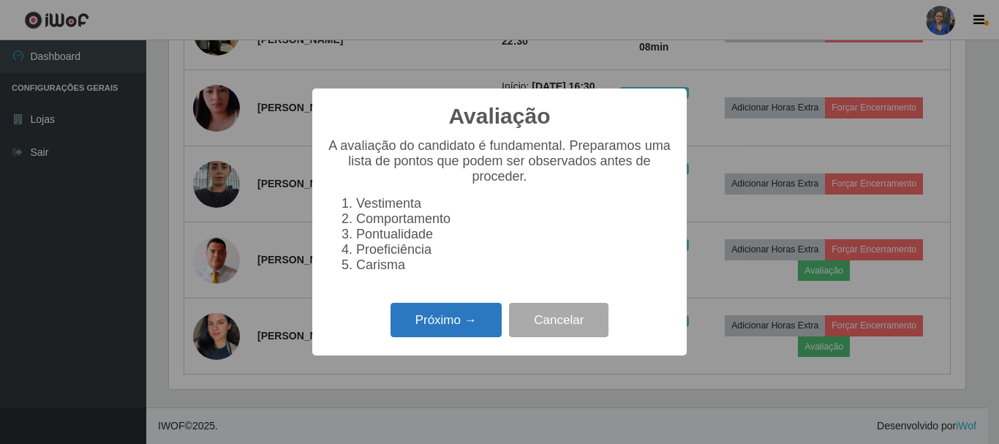
click at [426, 315] on button "Próximo →" at bounding box center [446, 320] width 111 height 34
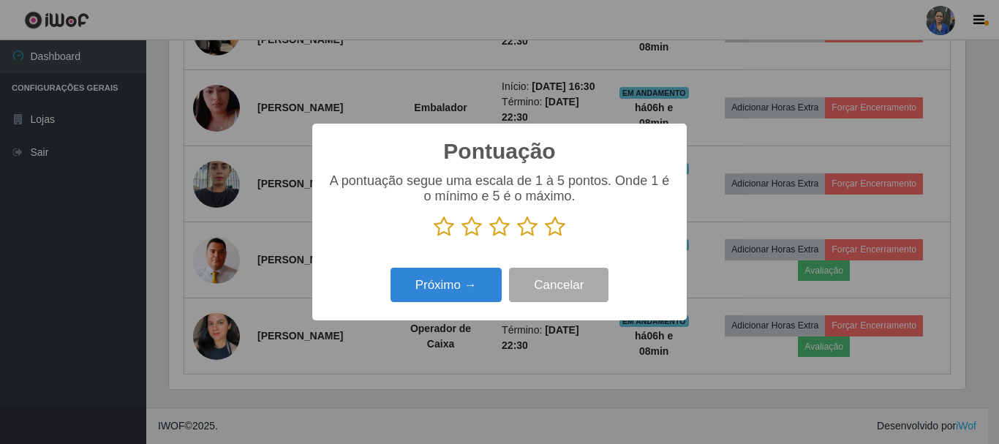
click at [559, 230] on icon at bounding box center [555, 227] width 20 height 22
click at [545, 238] on input "radio" at bounding box center [545, 238] width 0 height 0
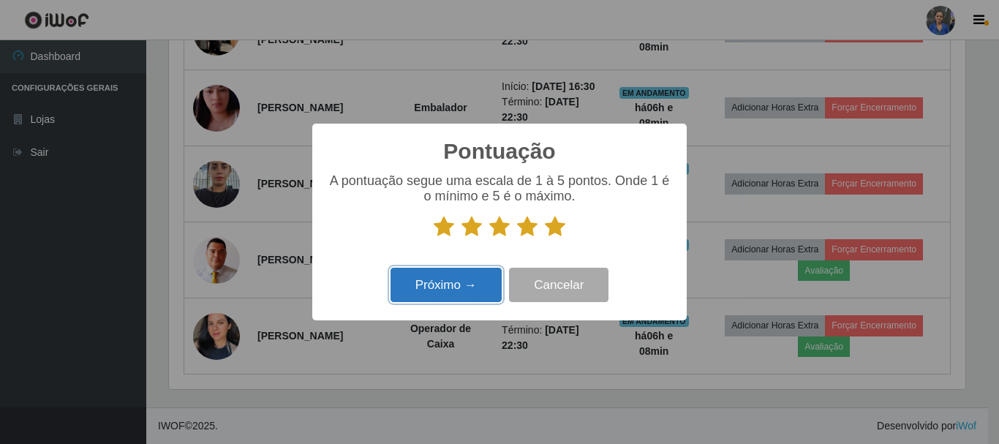
click at [475, 279] on button "Próximo →" at bounding box center [446, 285] width 111 height 34
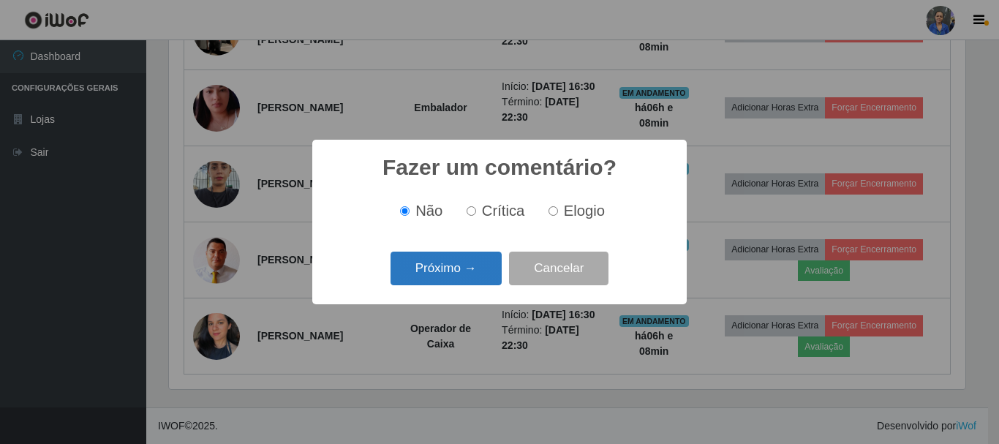
click at [473, 276] on button "Próximo →" at bounding box center [446, 269] width 111 height 34
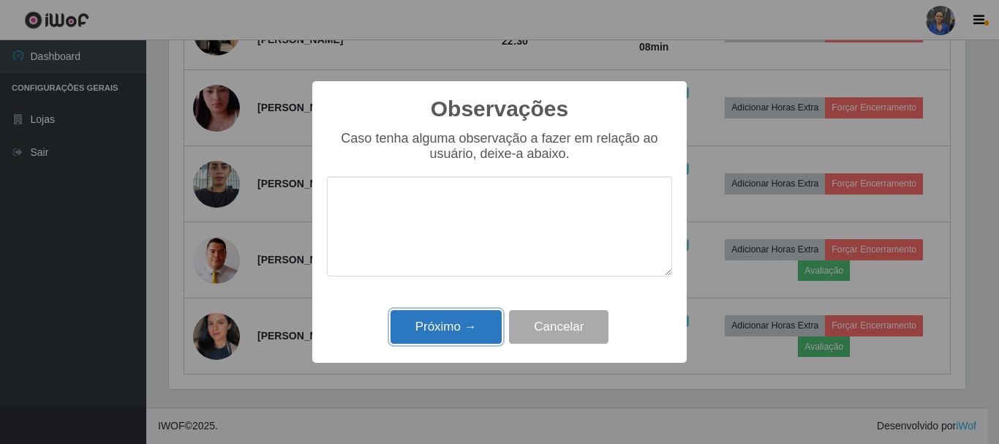
click at [462, 328] on button "Próximo →" at bounding box center [446, 327] width 111 height 34
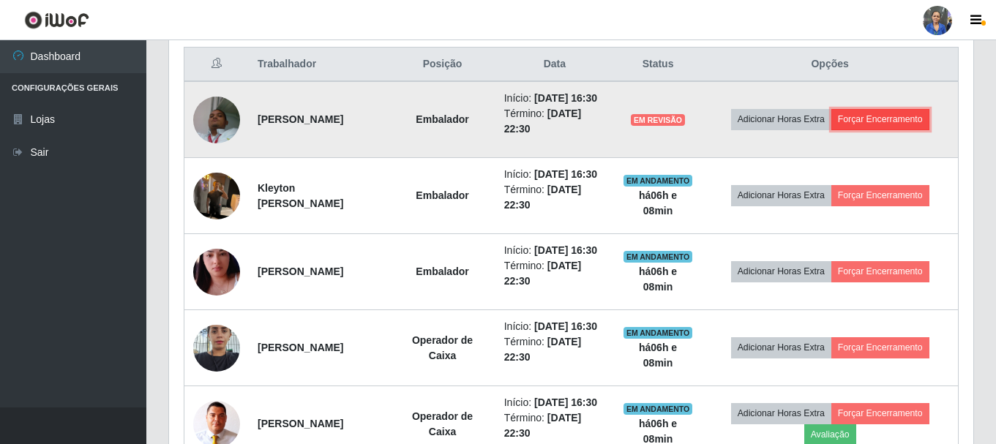
click at [903, 129] on button "Forçar Encerramento" at bounding box center [880, 119] width 98 height 20
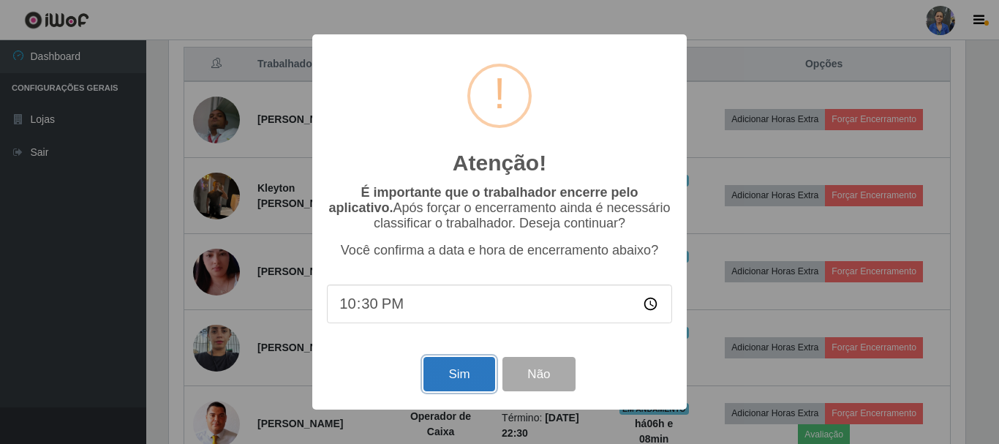
click at [454, 372] on button "Sim" at bounding box center [459, 374] width 71 height 34
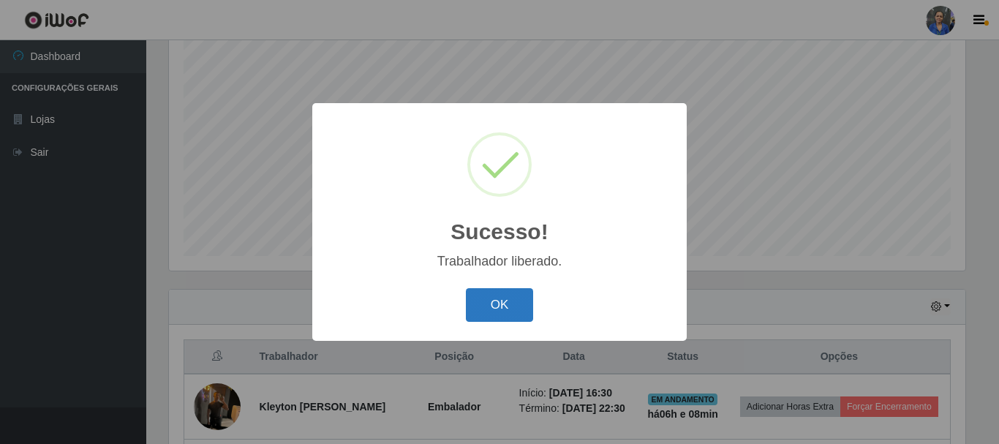
click at [526, 296] on button "OK" at bounding box center [500, 305] width 68 height 34
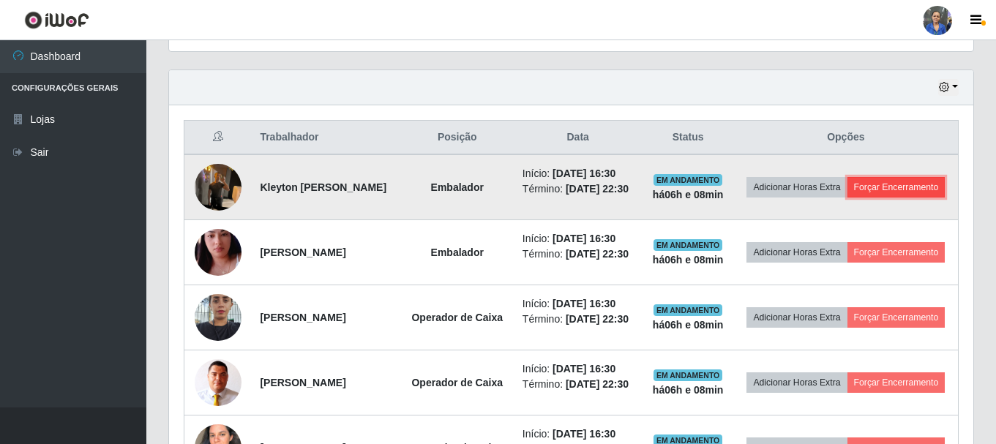
click at [866, 198] on button "Forçar Encerramento" at bounding box center [896, 187] width 98 height 20
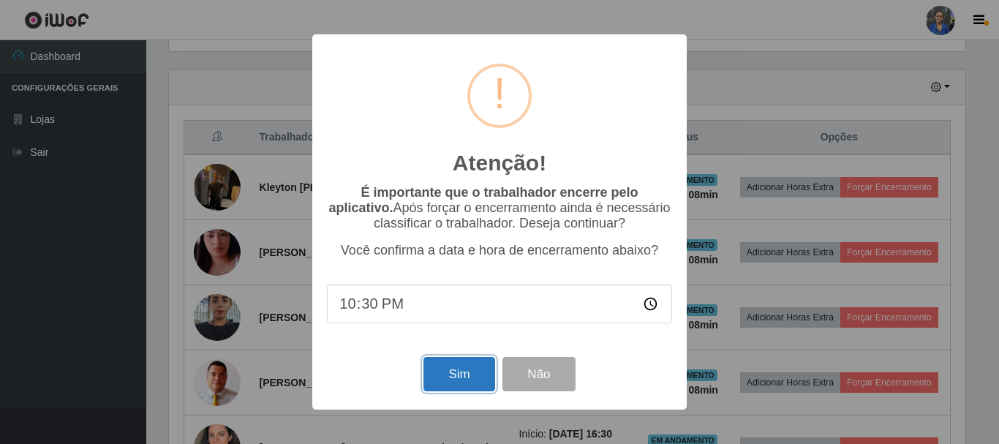
click at [446, 383] on button "Sim" at bounding box center [459, 374] width 71 height 34
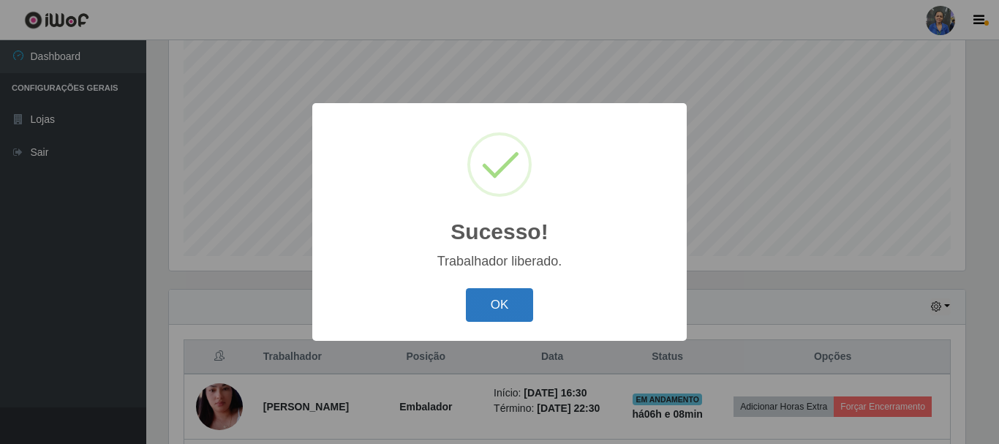
click at [497, 310] on button "OK" at bounding box center [500, 305] width 68 height 34
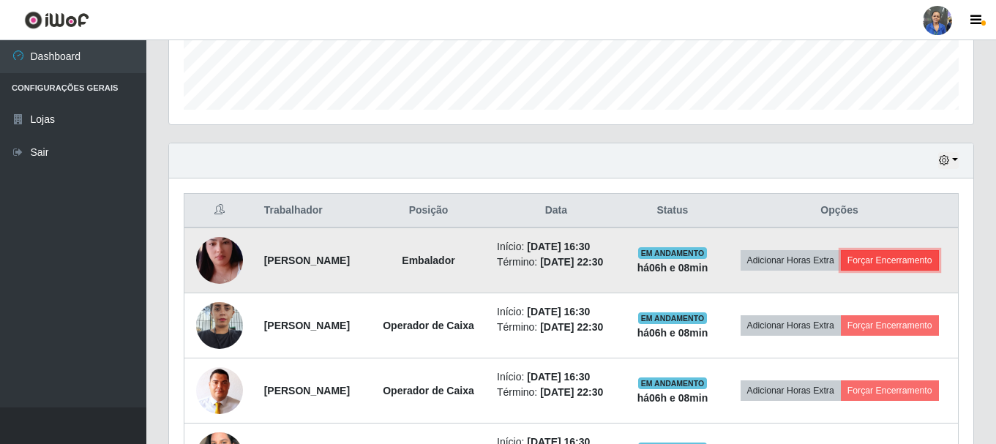
click at [841, 271] on button "Forçar Encerramento" at bounding box center [890, 260] width 98 height 20
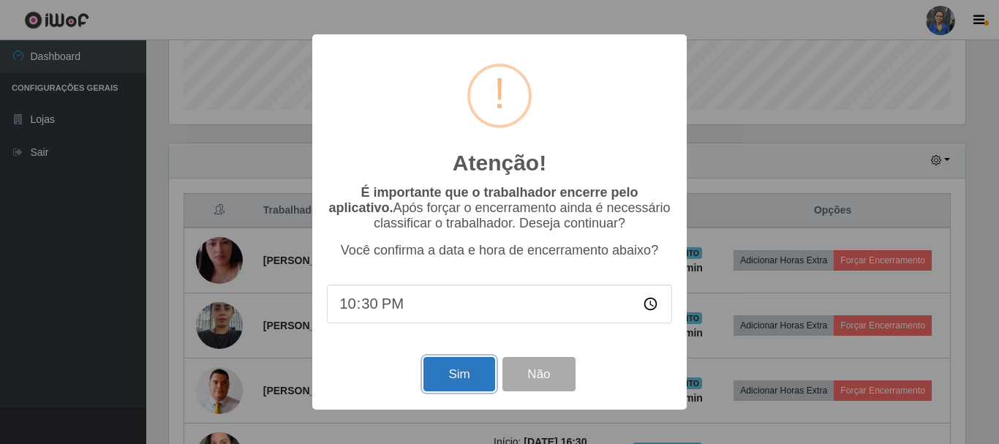
click at [429, 370] on button "Sim" at bounding box center [459, 374] width 71 height 34
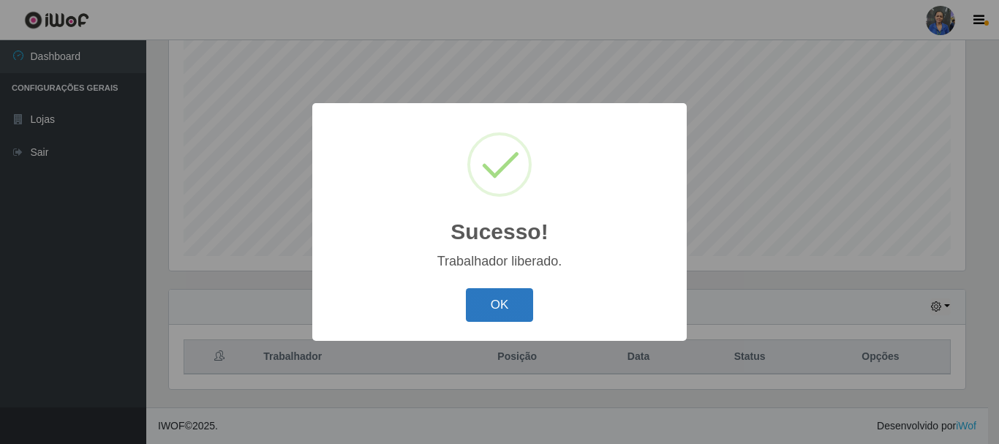
click at [513, 297] on button "OK" at bounding box center [500, 305] width 68 height 34
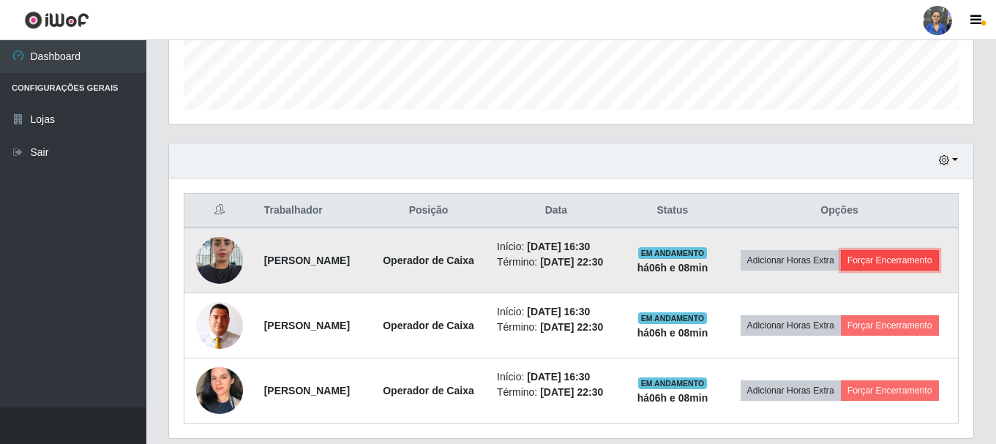
click at [842, 271] on button "Forçar Encerramento" at bounding box center [890, 260] width 98 height 20
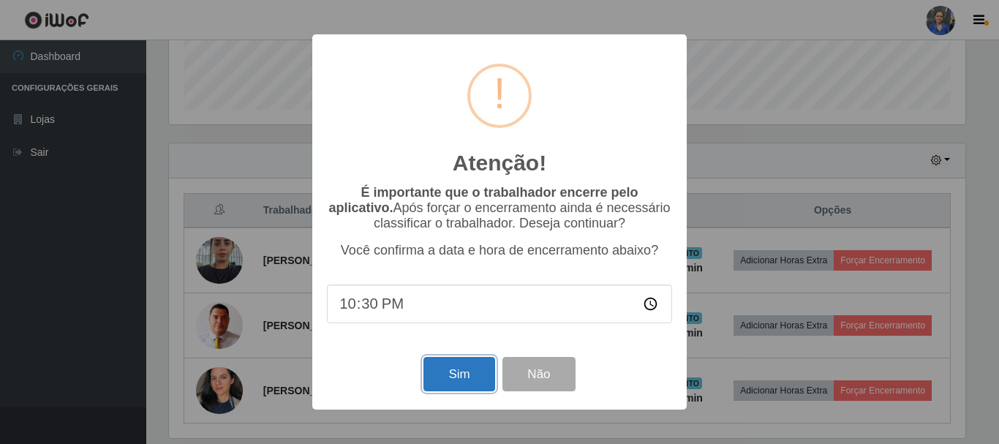
click at [454, 377] on button "Sim" at bounding box center [459, 374] width 71 height 34
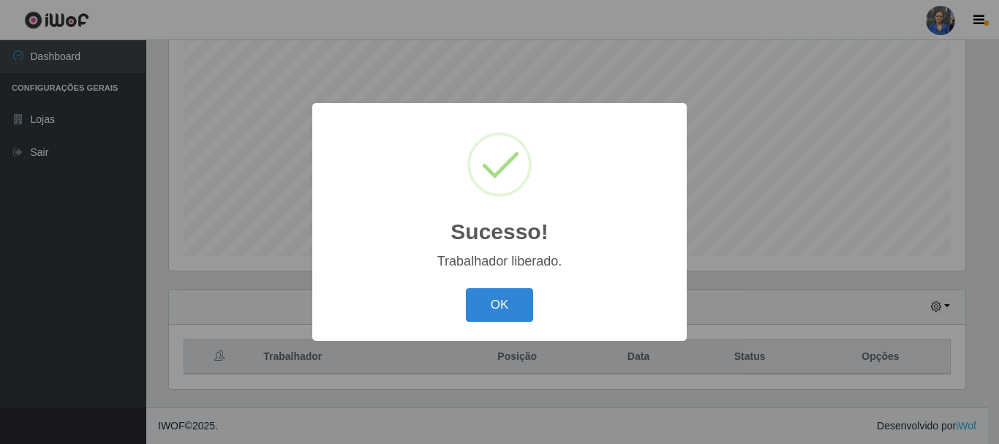
click at [481, 301] on button "OK" at bounding box center [500, 305] width 68 height 34
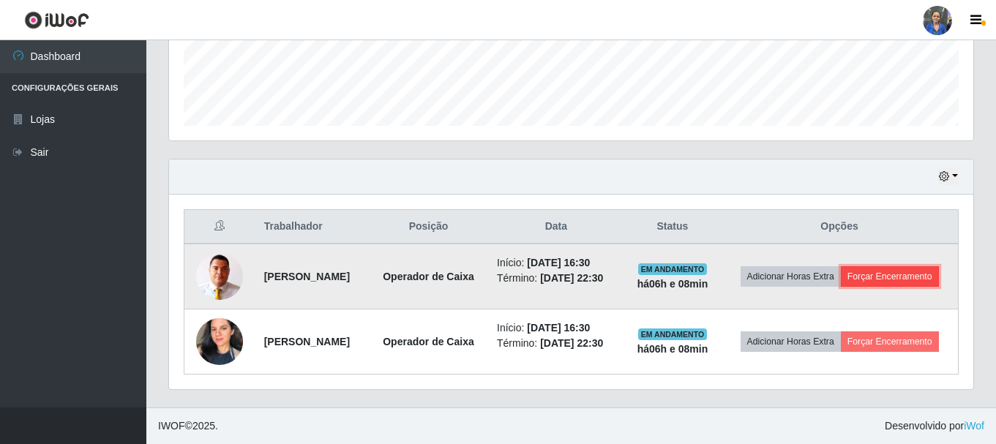
click at [901, 269] on button "Forçar Encerramento" at bounding box center [890, 276] width 98 height 20
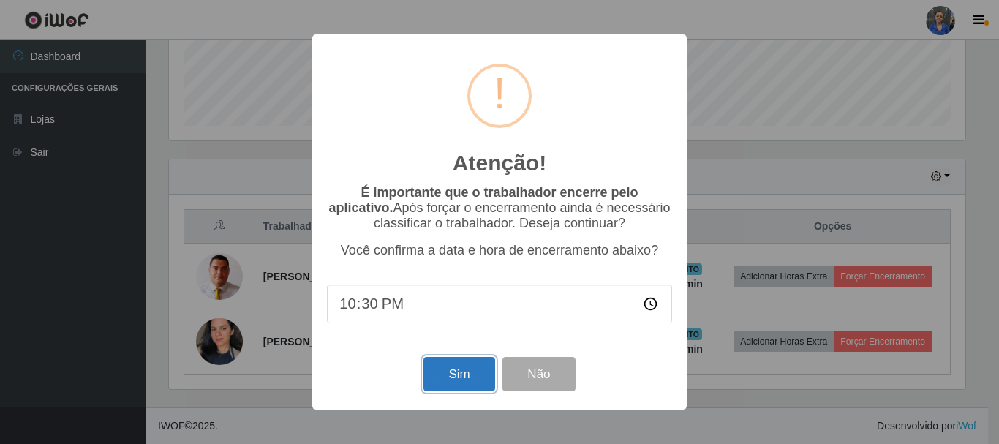
click at [459, 372] on button "Sim" at bounding box center [459, 374] width 71 height 34
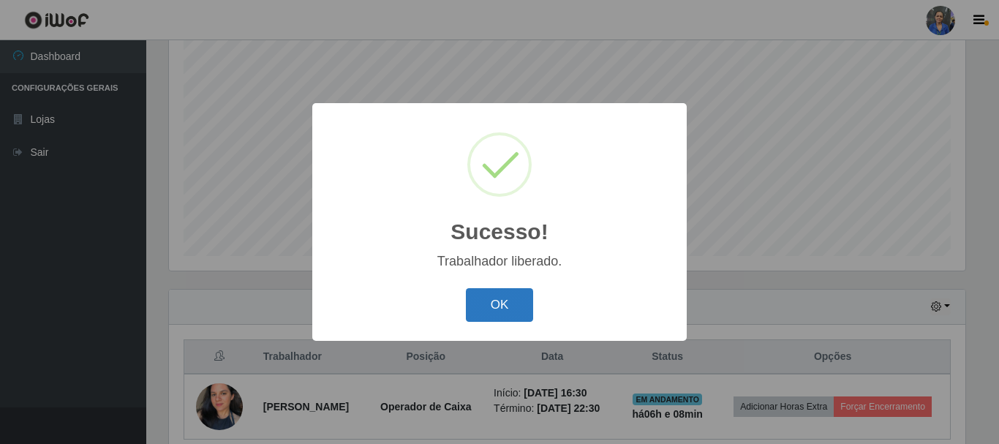
click at [502, 296] on button "OK" at bounding box center [500, 305] width 68 height 34
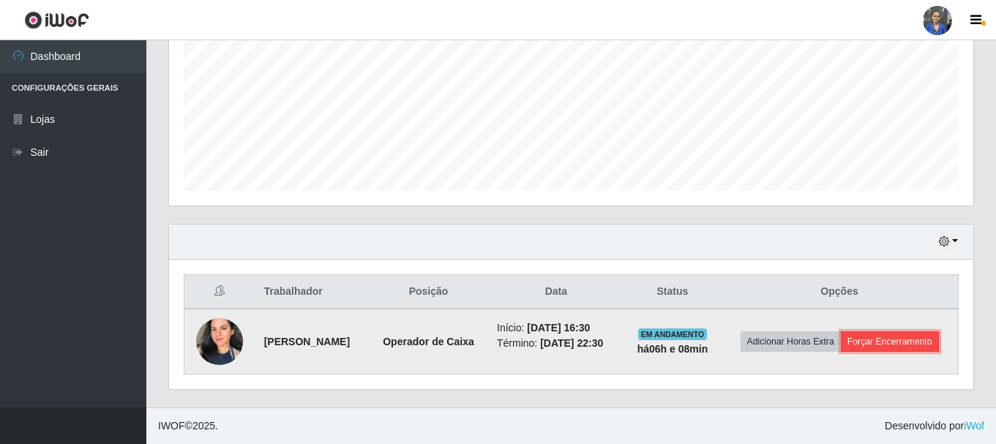
click at [913, 339] on button "Forçar Encerramento" at bounding box center [890, 341] width 98 height 20
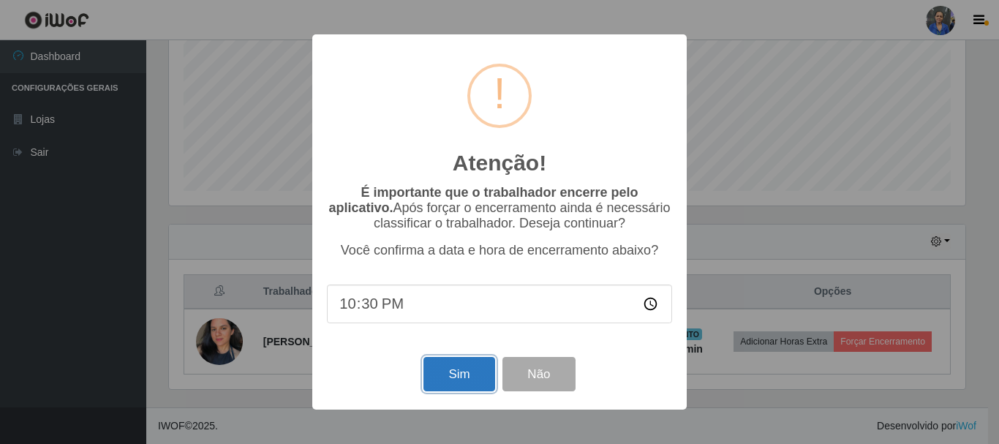
click at [442, 367] on button "Sim" at bounding box center [459, 374] width 71 height 34
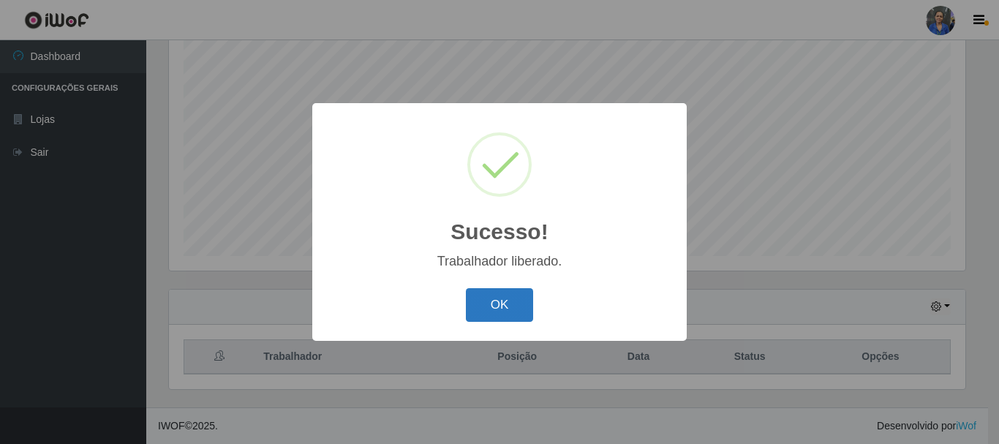
click at [484, 296] on button "OK" at bounding box center [500, 305] width 68 height 34
